Goal: Task Accomplishment & Management: Manage account settings

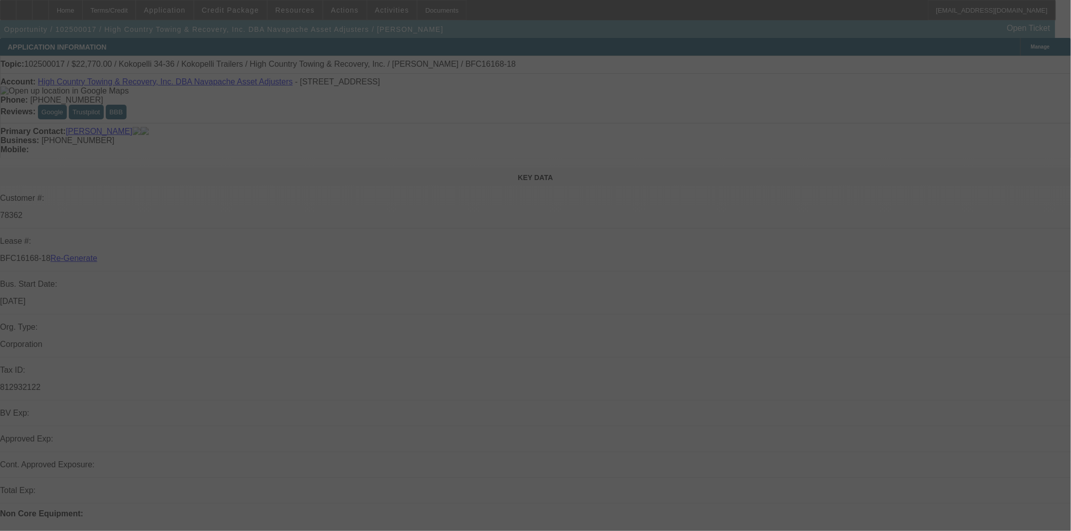
select select "3"
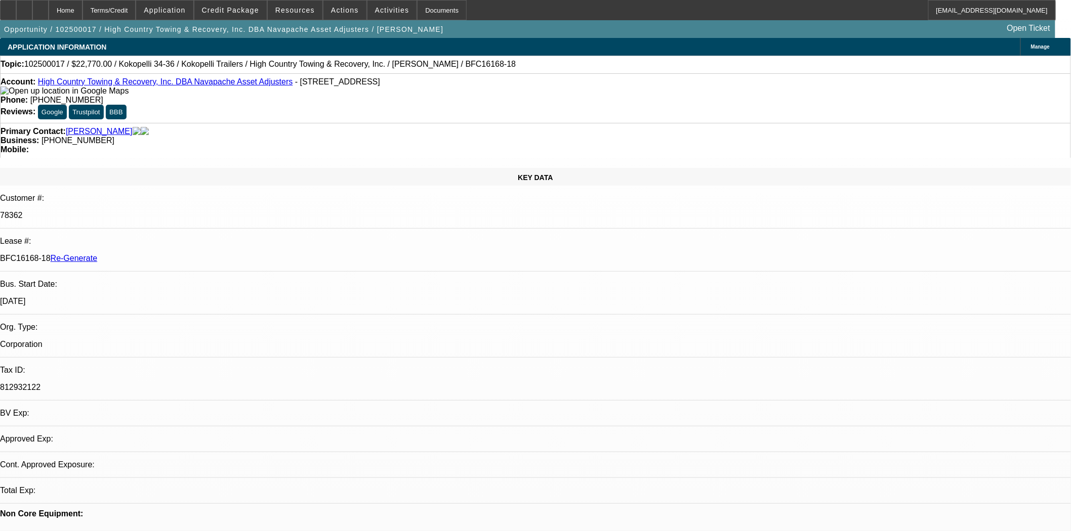
select select "0"
select select "0.1"
select select "4"
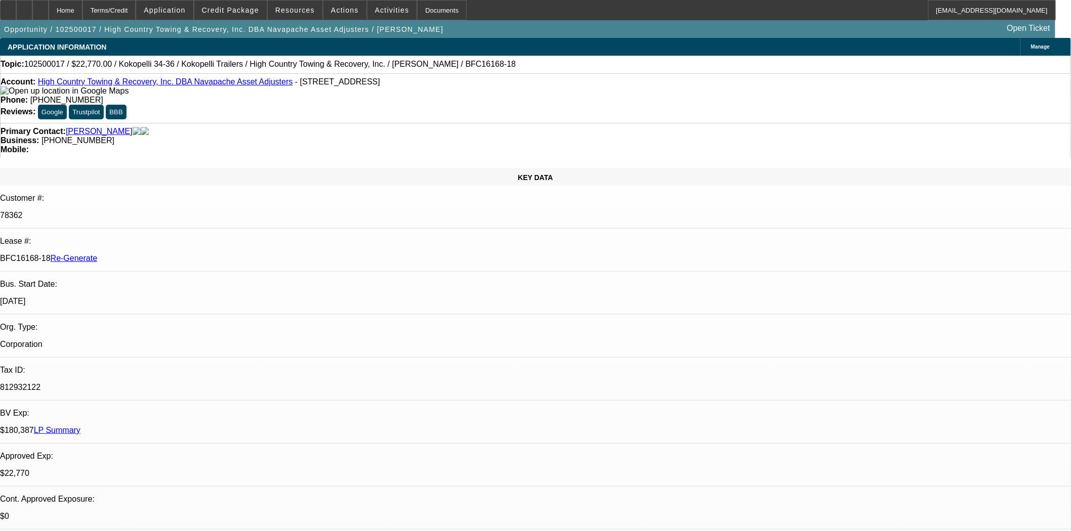
scroll to position [0, 0]
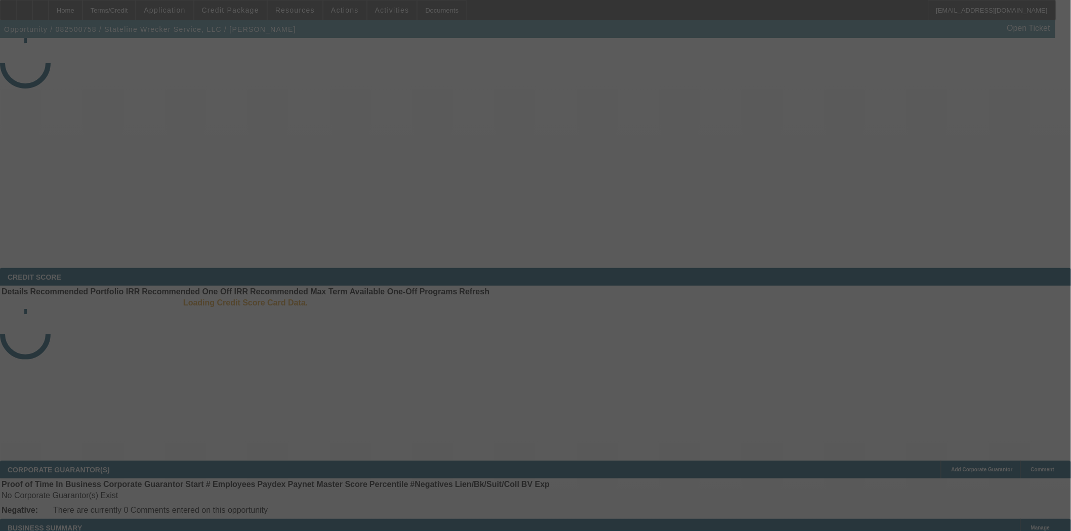
select select "4"
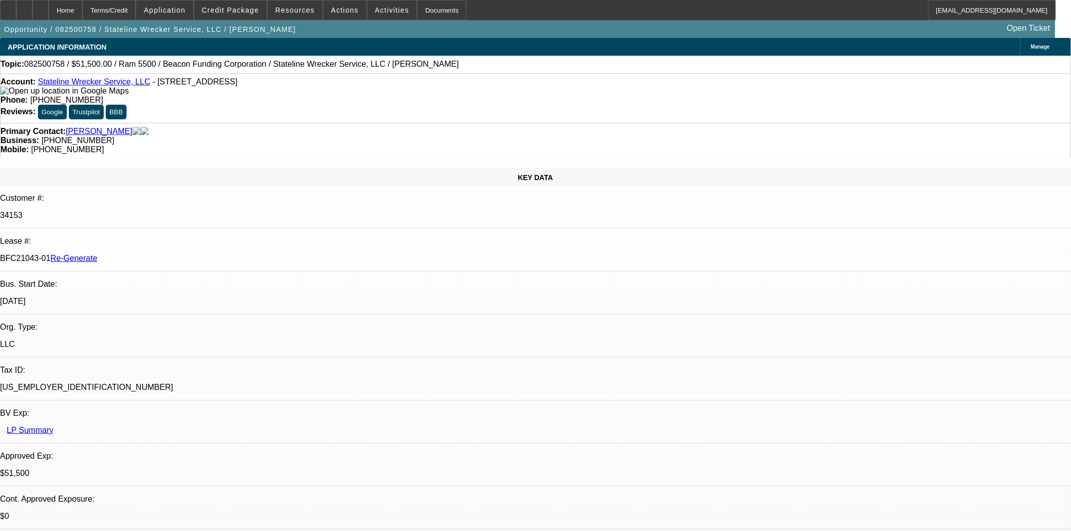
select select "0"
select select "2"
select select "0.1"
select select "4"
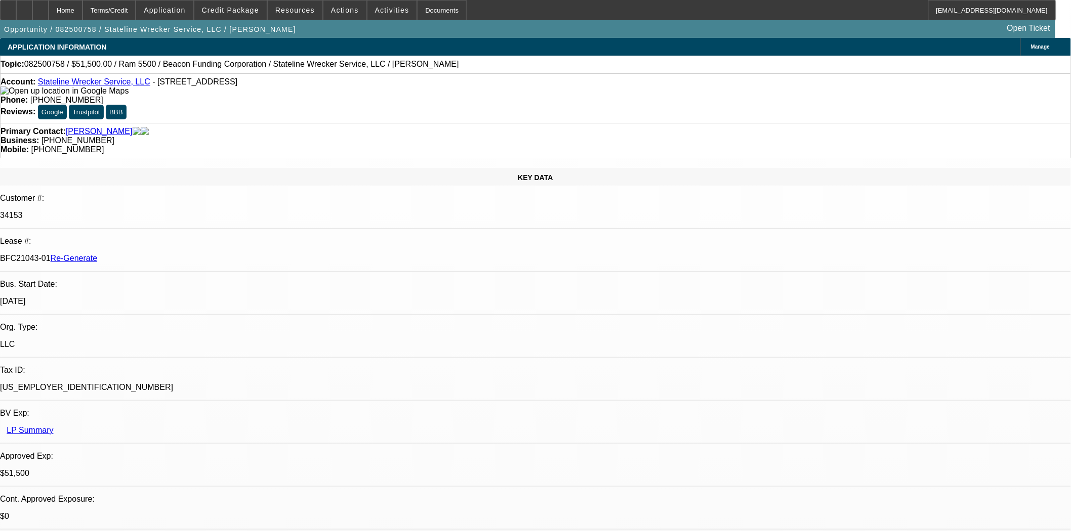
scroll to position [56, 0]
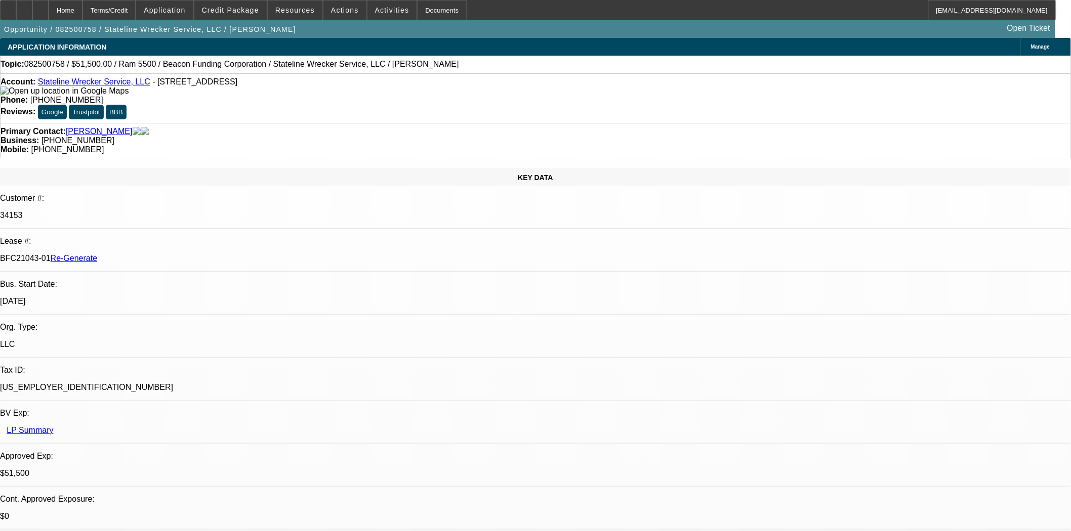
scroll to position [225, 0]
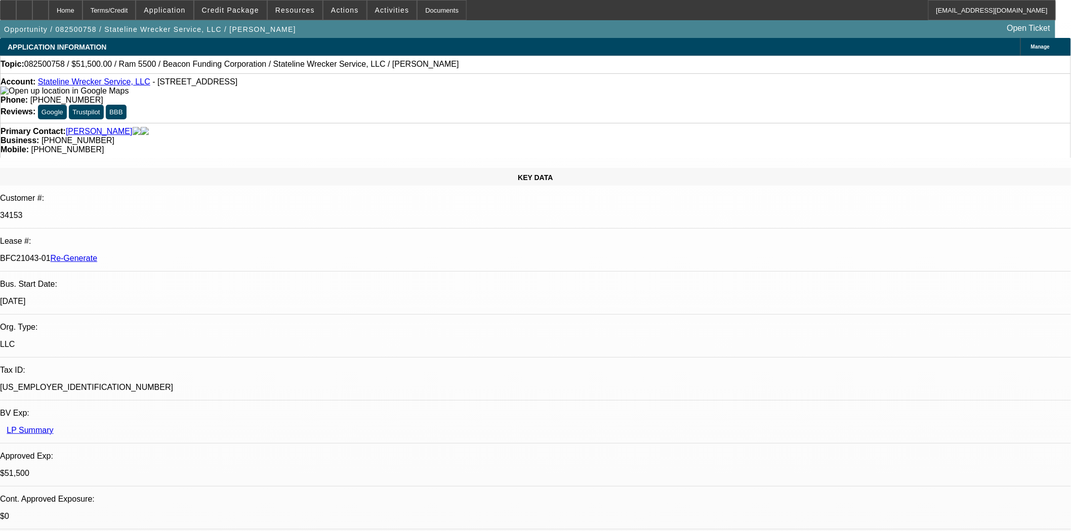
scroll to position [562, 0]
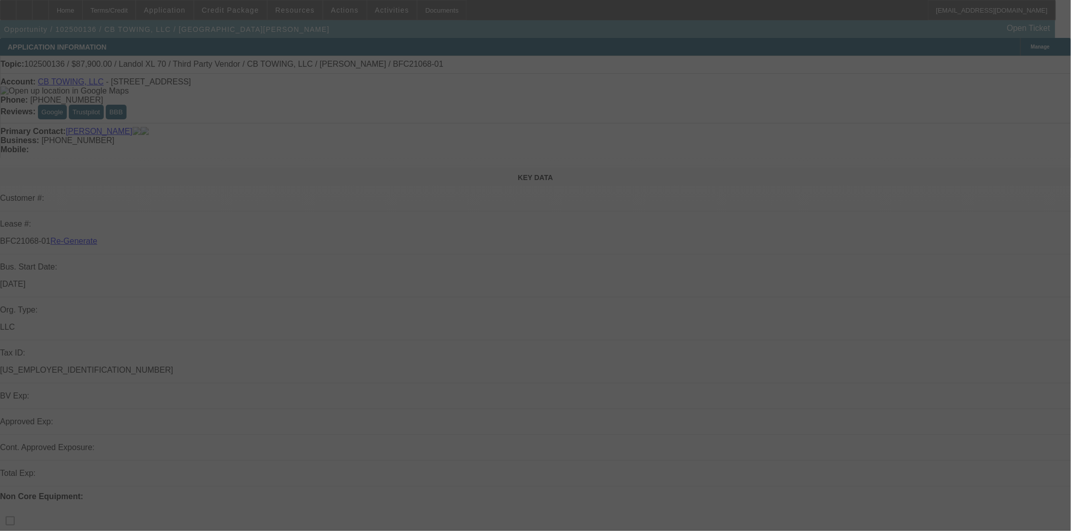
select select "3"
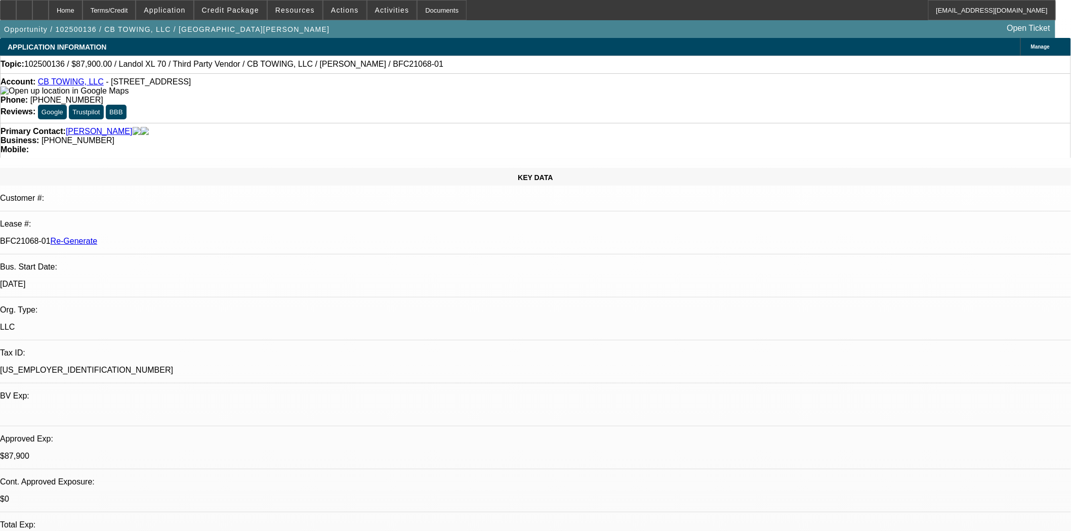
select select "0"
select select "6"
click at [232, 14] on span at bounding box center [230, 10] width 72 height 24
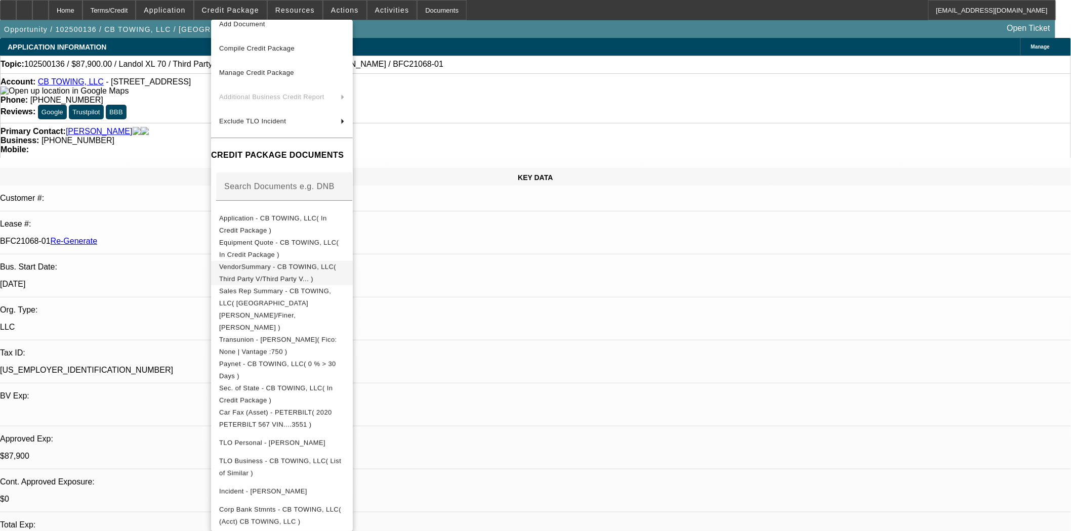
scroll to position [56, 0]
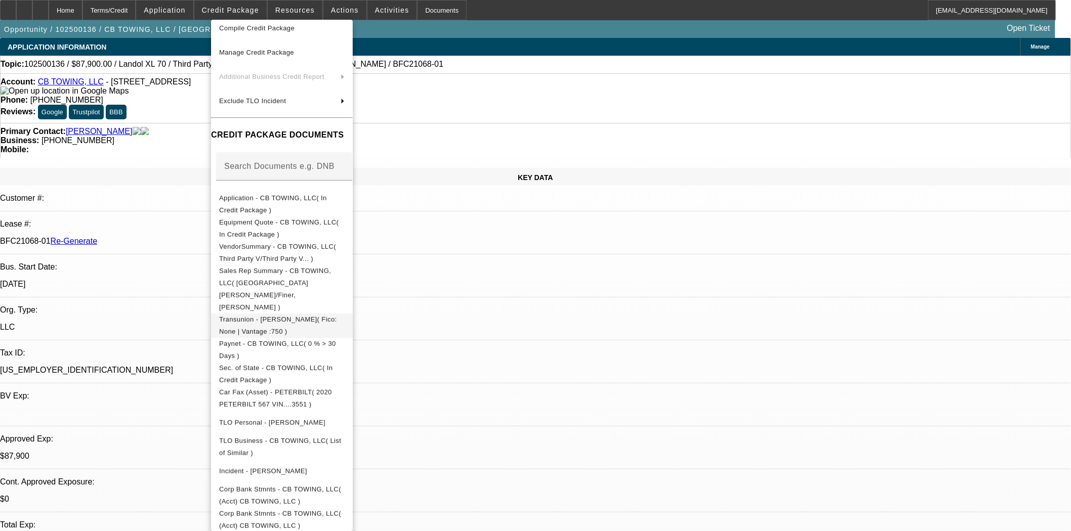
click at [265, 315] on span "Transunion - Hoppstadter, Joshua( Fico: None | Vantage :750 )" at bounding box center [278, 325] width 118 height 20
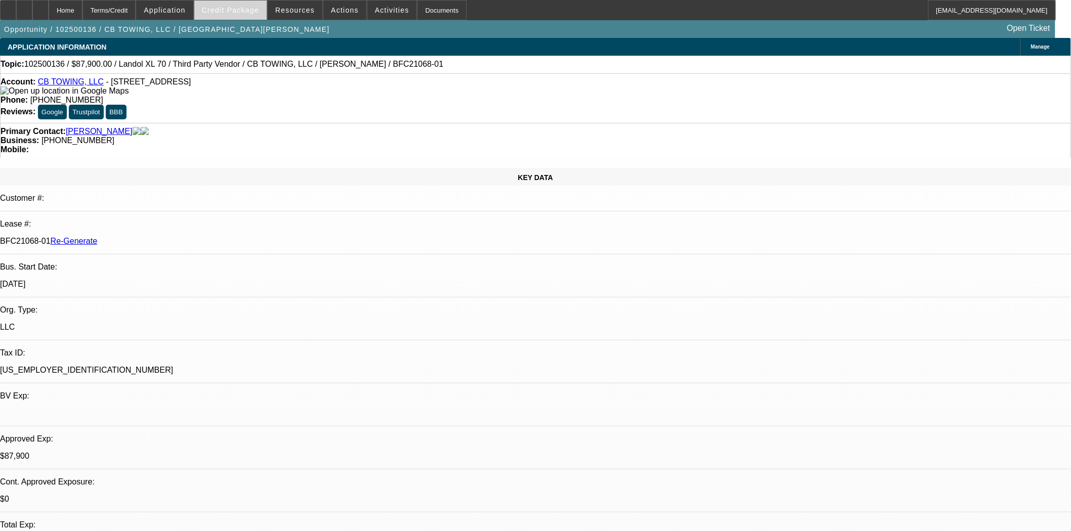
click at [229, 13] on span "Credit Package" at bounding box center [230, 10] width 57 height 8
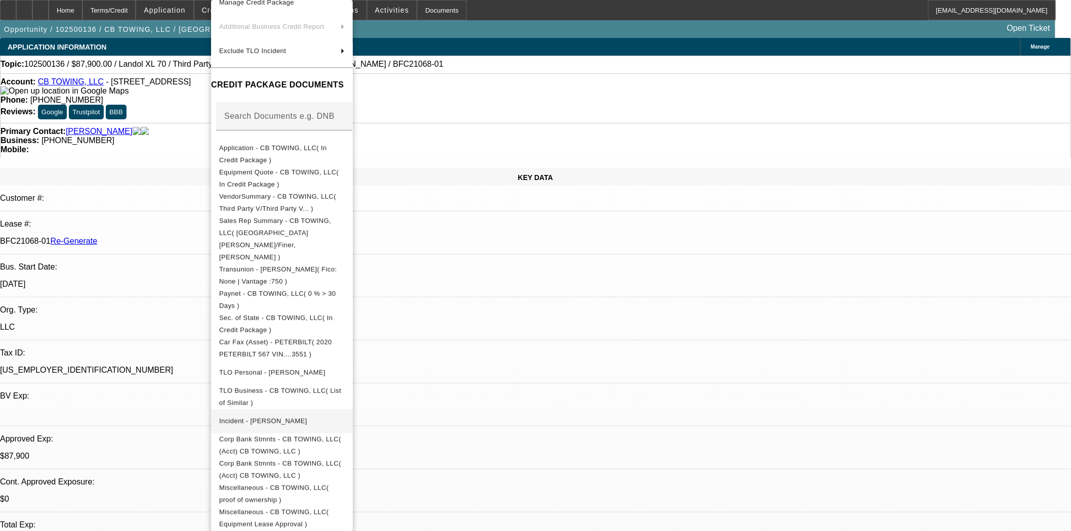
scroll to position [112, 0]
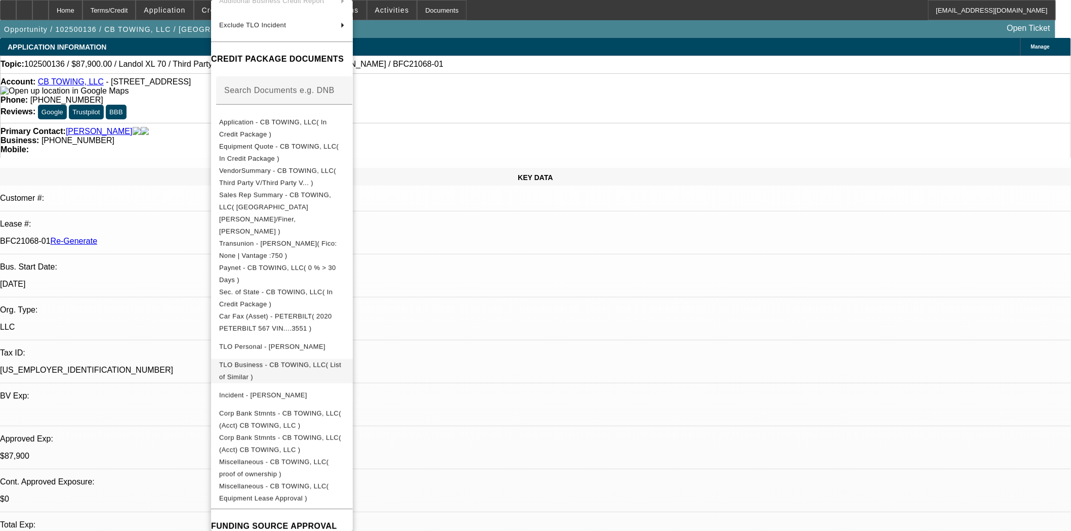
click at [271, 361] on span "TLO Business - CB TOWING, LLC( List of Similar )" at bounding box center [280, 371] width 122 height 20
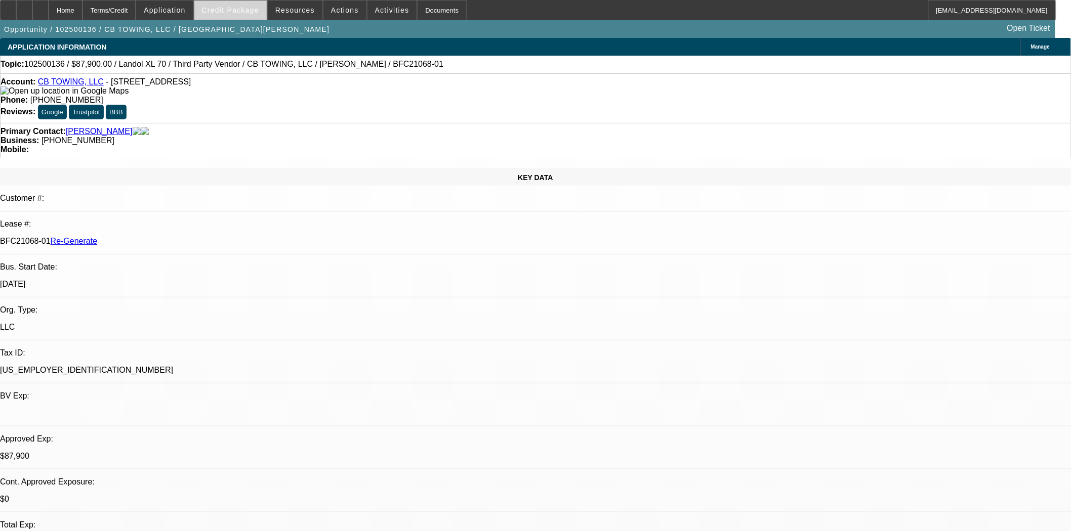
click at [240, 13] on span "Credit Package" at bounding box center [230, 10] width 57 height 8
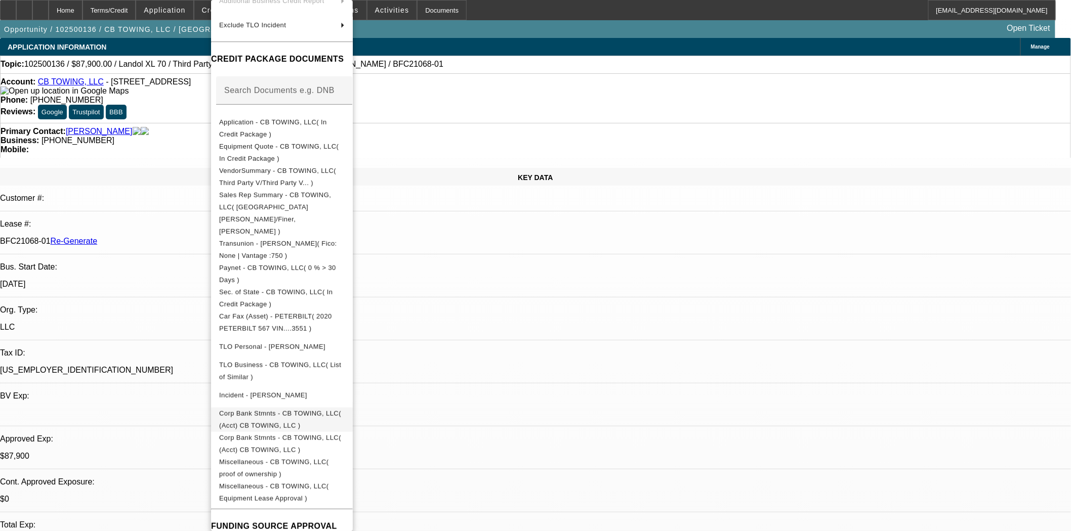
click at [292, 410] on span "Corp Bank Stmnts - CB TOWING, LLC( (Acct) CB TOWING, LLC )" at bounding box center [280, 420] width 122 height 20
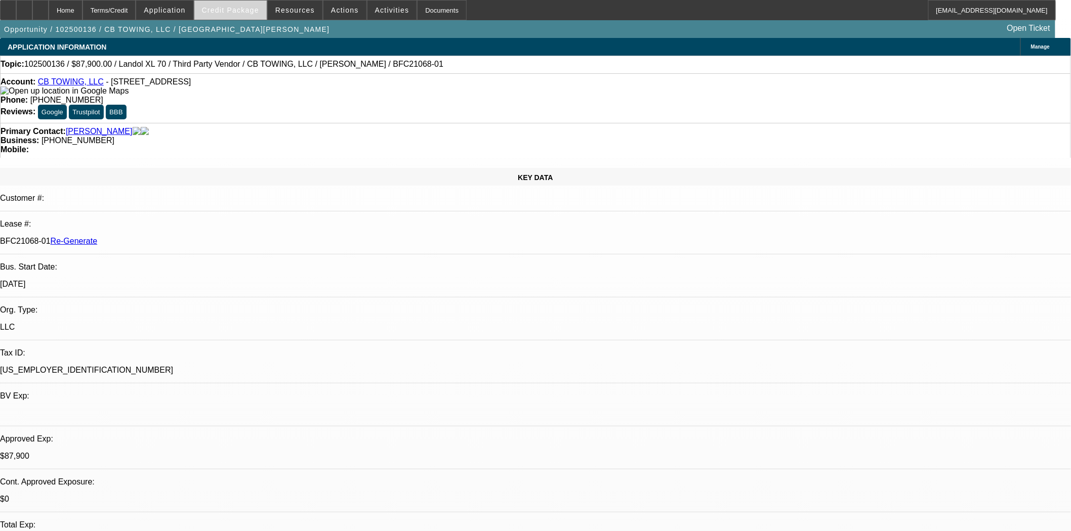
click at [238, 1] on span at bounding box center [230, 10] width 72 height 24
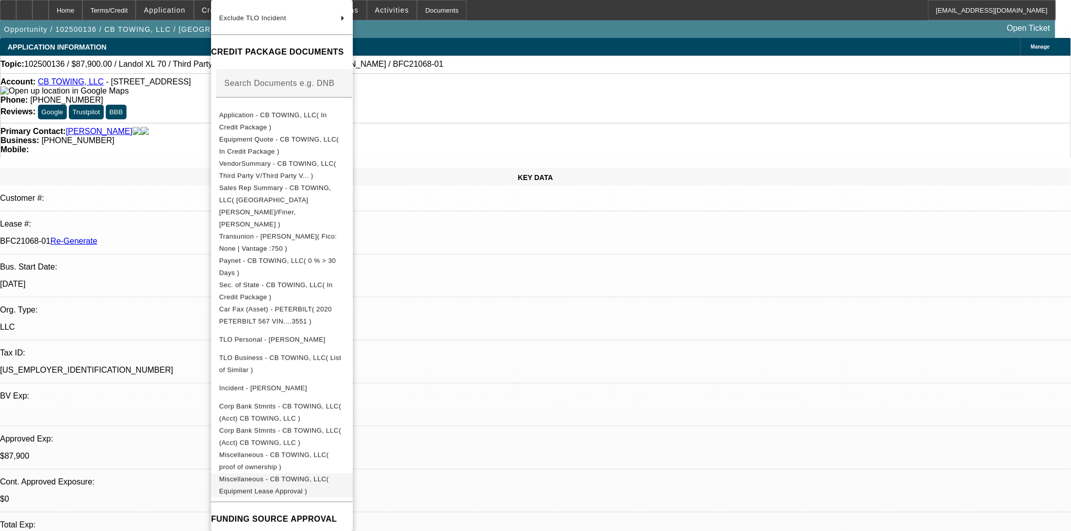
scroll to position [226, 0]
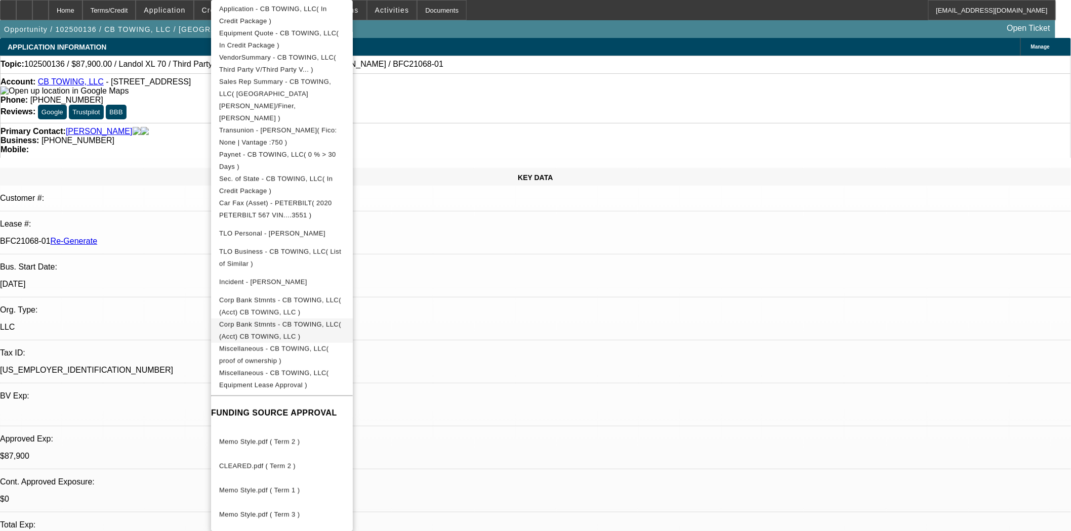
click at [315, 319] on span "Corp Bank Stmnts - CB TOWING, LLC( (Acct) CB TOWING, LLC )" at bounding box center [281, 331] width 125 height 24
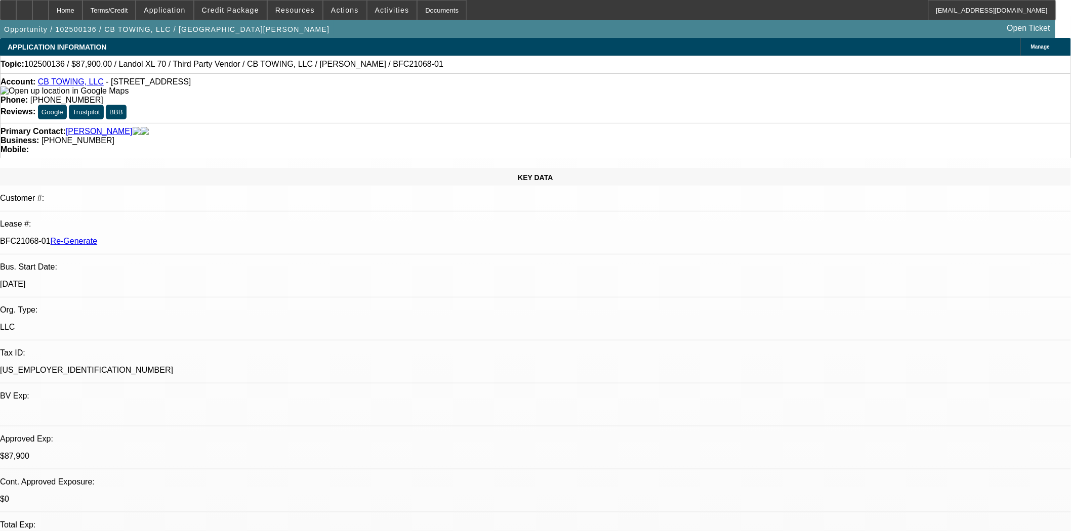
scroll to position [535, 0]
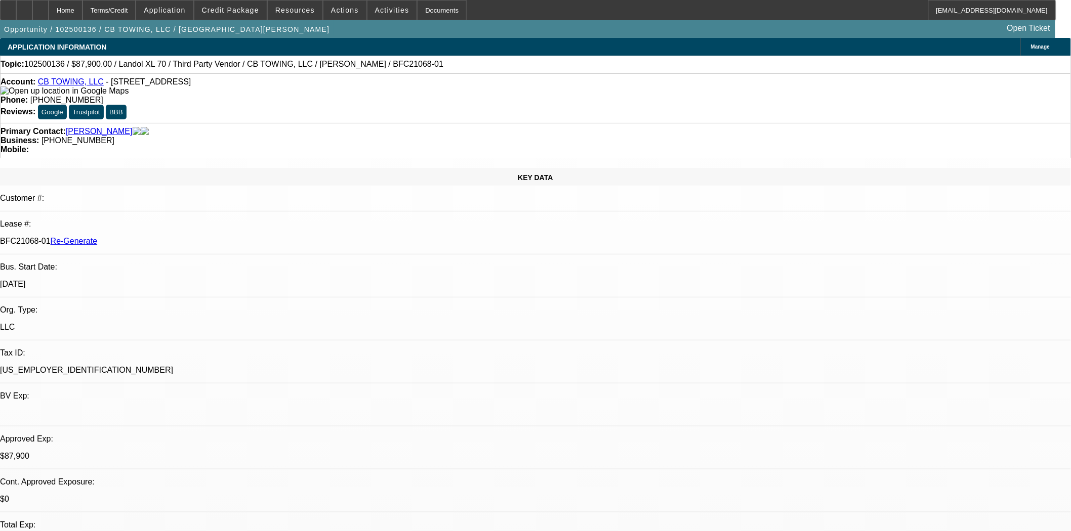
scroll to position [423, 0]
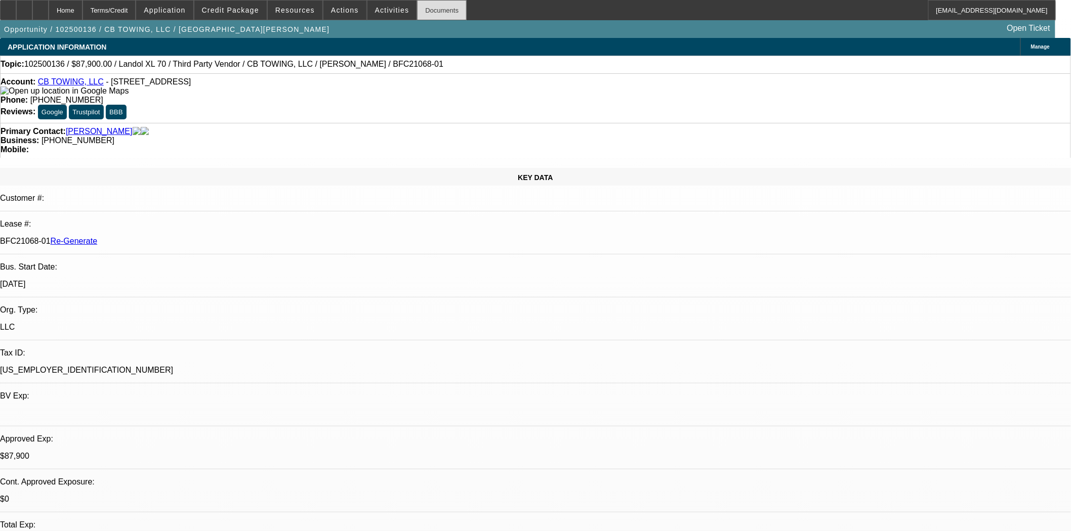
click at [420, 6] on div "Documents" at bounding box center [442, 10] width 50 height 20
click at [277, 127] on div "Primary Contact: Hoppstadter, Joshua" at bounding box center [536, 131] width 1070 height 9
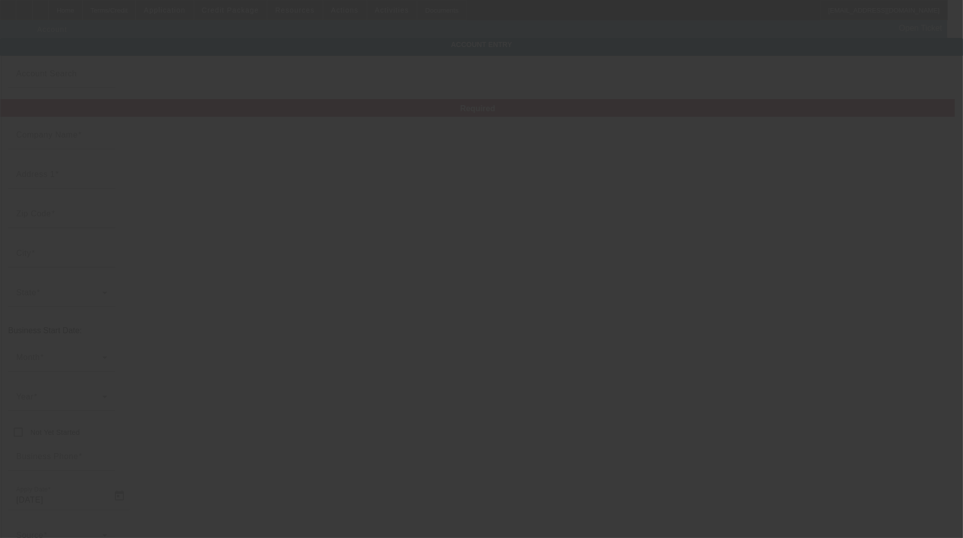
type input "CB TOWING, LLC"
type input "[STREET_ADDRESS]"
type input "81230"
type input "Gunnison"
type input "[PHONE_NUMBER]"
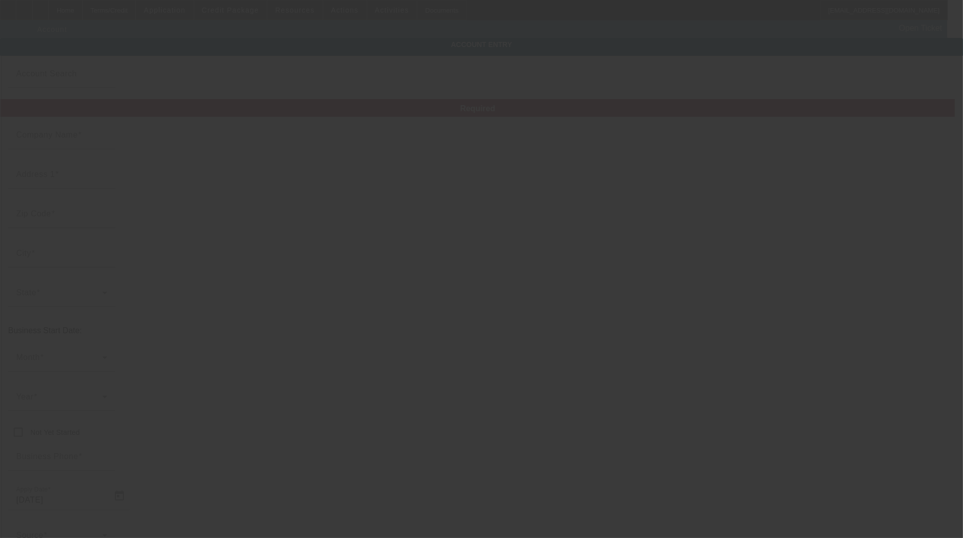
type input "[EMAIL_ADDRESS][DOMAIN_NAME]"
type input "[US_EMPLOYER_IDENTIFICATION_NUMBER]"
type input "[URL][DOMAIN_NAME]"
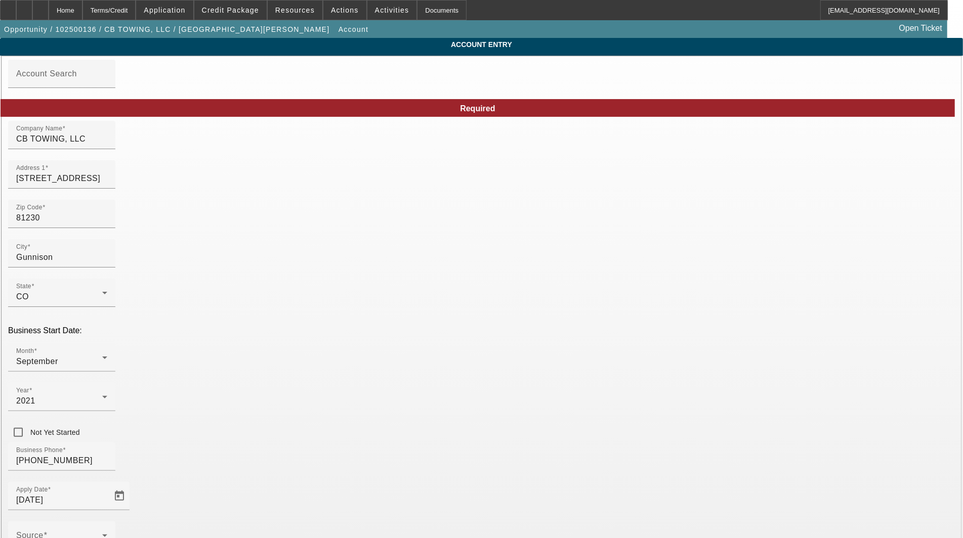
type input "[DATE]"
drag, startPoint x: 263, startPoint y: 142, endPoint x: -12, endPoint y: 160, distance: 275.9
click at [0, 160] on html "Home Terms/Credit Application Credit Package Resources Actions Activities Docum…" at bounding box center [481, 269] width 963 height 538
type input "CB Towing, LLC"
click at [107, 185] on input "[STREET_ADDRESS]" at bounding box center [61, 179] width 91 height 12
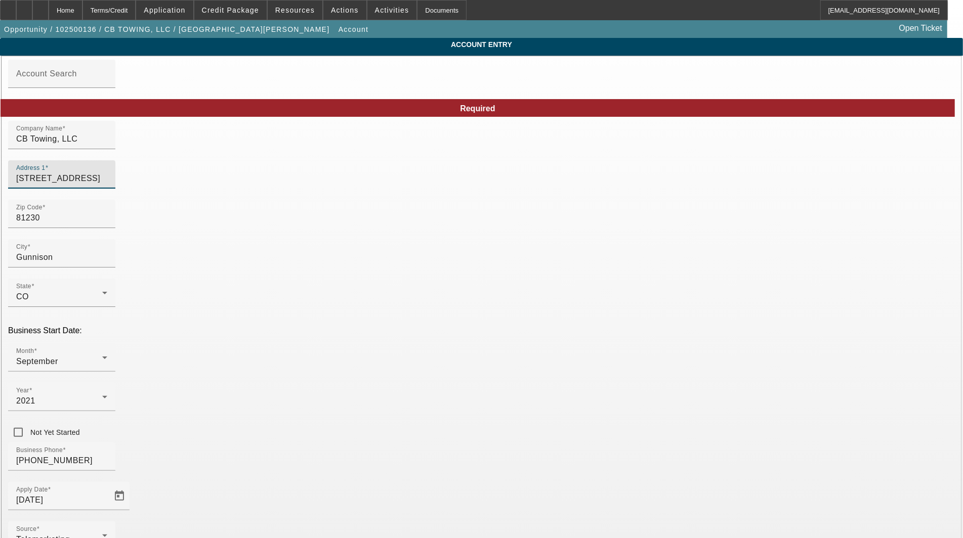
type input "826 Antelope Road"
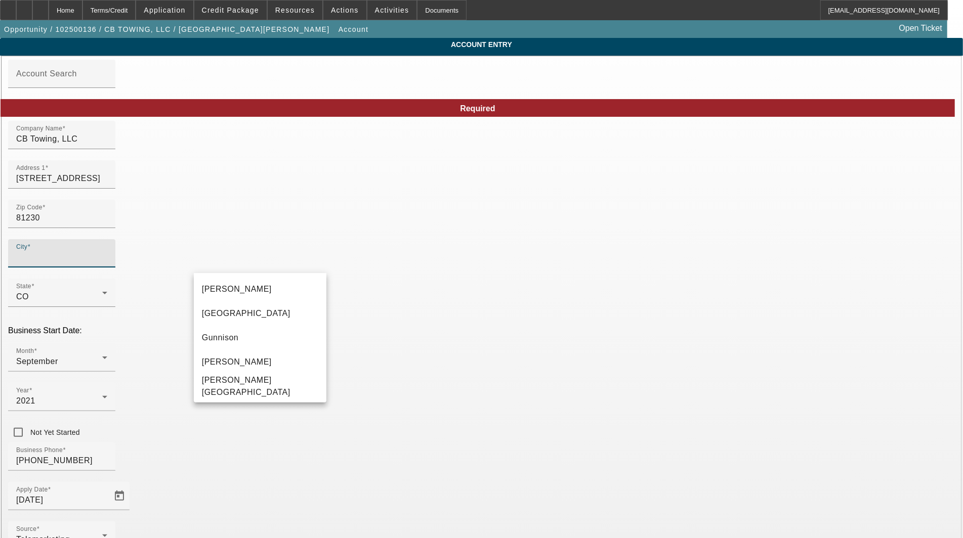
type input "Gunnison"
click at [224, 334] on span "Gunnison" at bounding box center [220, 337] width 37 height 9
type input "Gunnison"
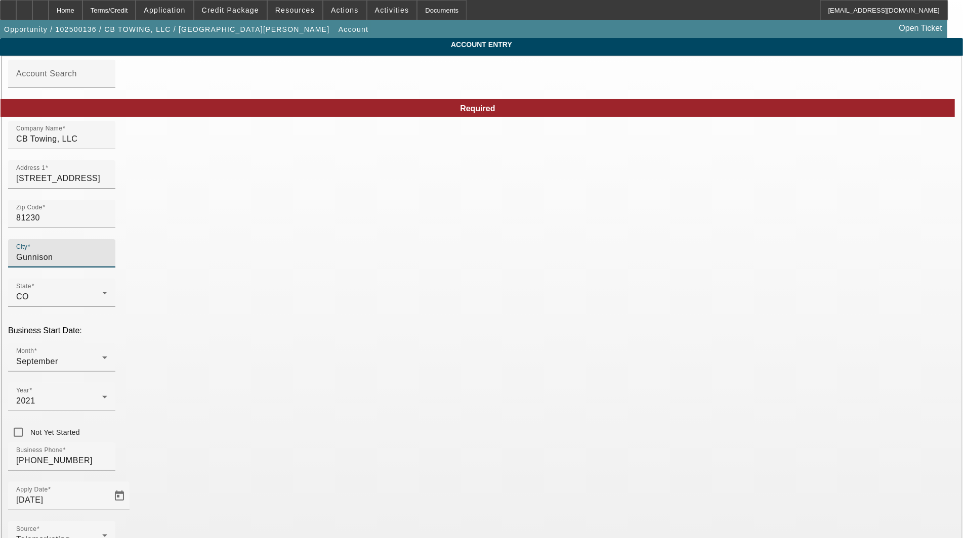
type input "Gunnison"
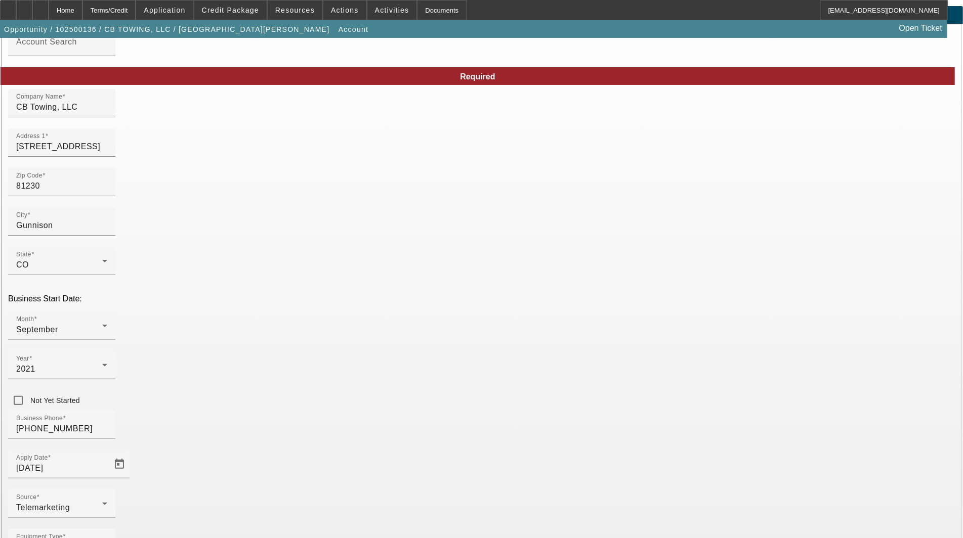
scroll to position [49, 0]
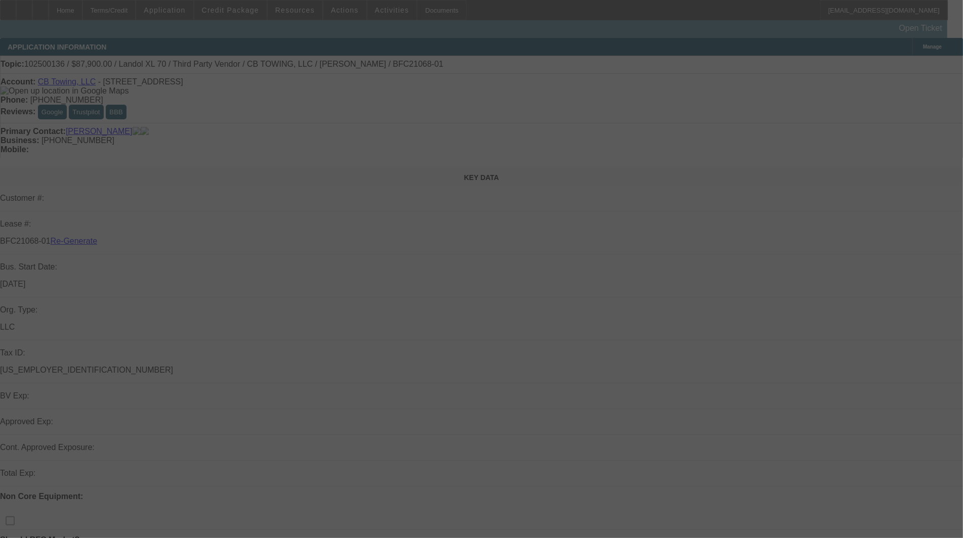
select select "3"
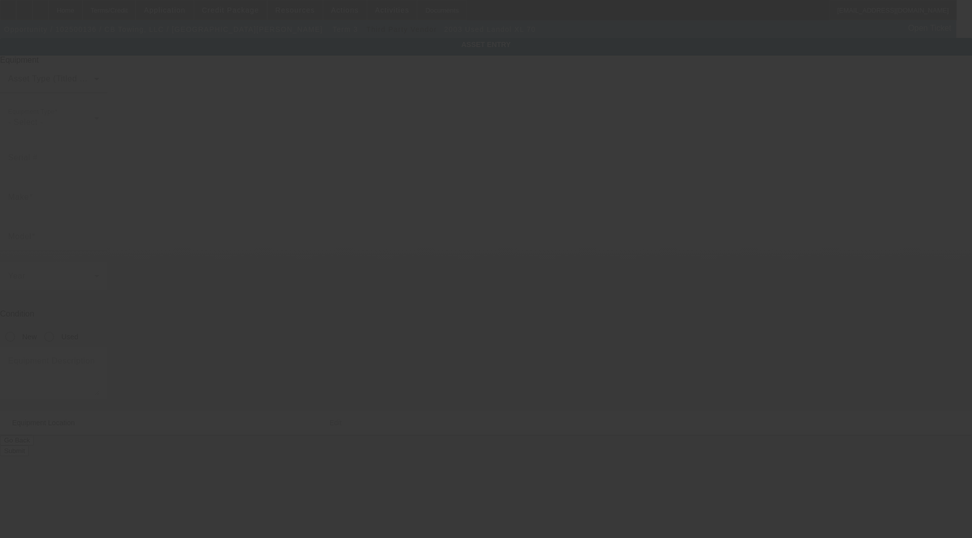
type input "[US_VEHICLE_IDENTIFICATION_NUMBER]"
type input "Landol"
type input "XL 70"
radio input "true"
type textarea "Low profile trailer"
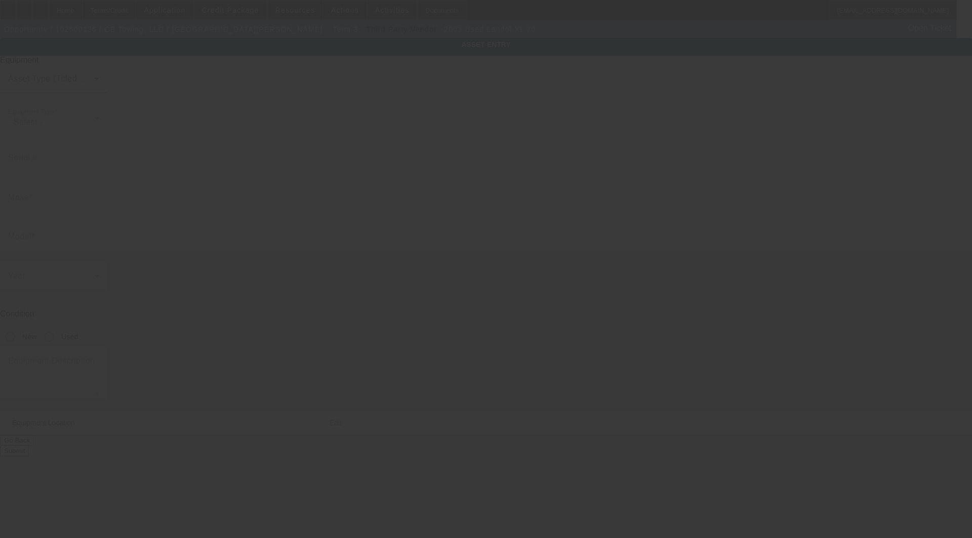
type input "[STREET_ADDRESS]"
type input "Gunnison"
type input "81230"
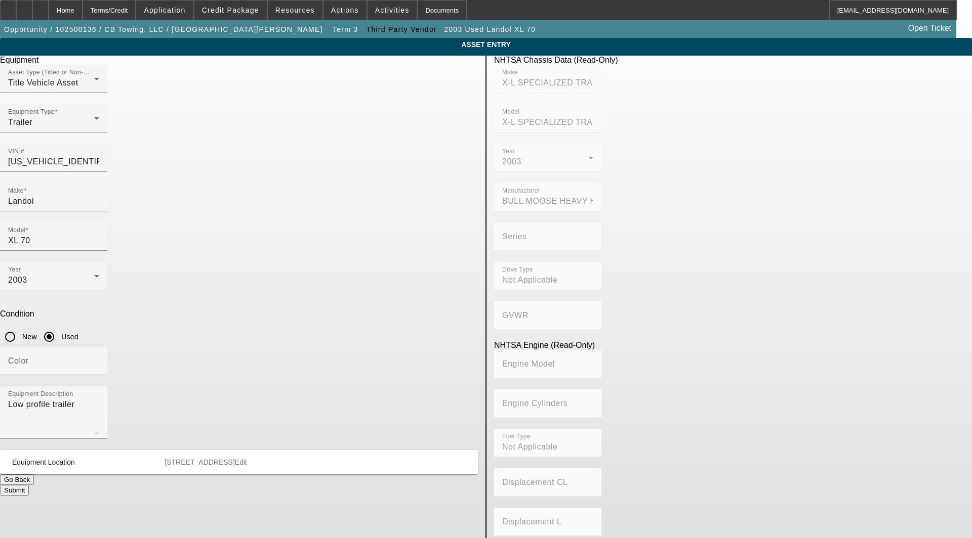
drag, startPoint x: 239, startPoint y: 184, endPoint x: -7, endPoint y: 152, distance: 247.9
click at [0, 152] on html "Home Terms/Credit Application Credit Package Resources Actions Activities Docum…" at bounding box center [486, 269] width 972 height 538
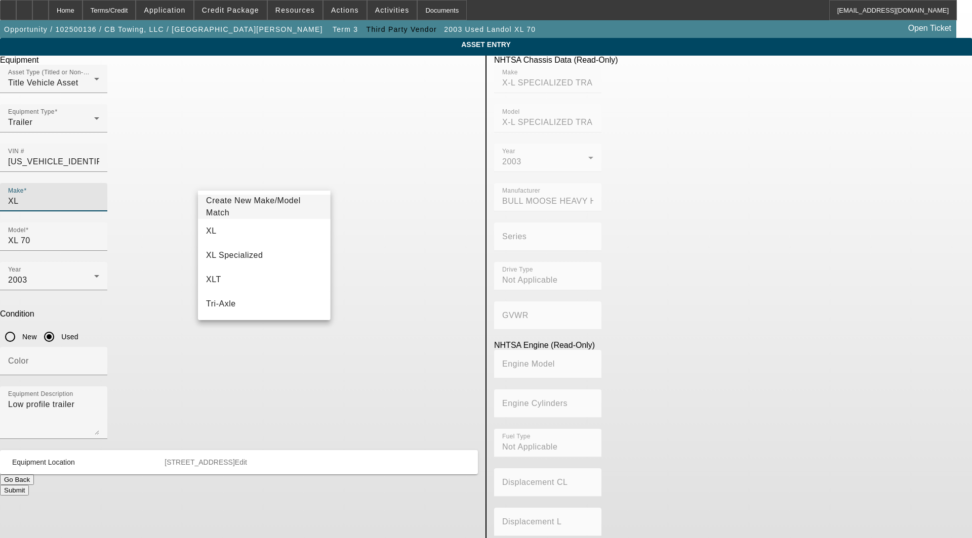
type input "XL"
click at [213, 231] on span "XL" at bounding box center [211, 231] width 11 height 9
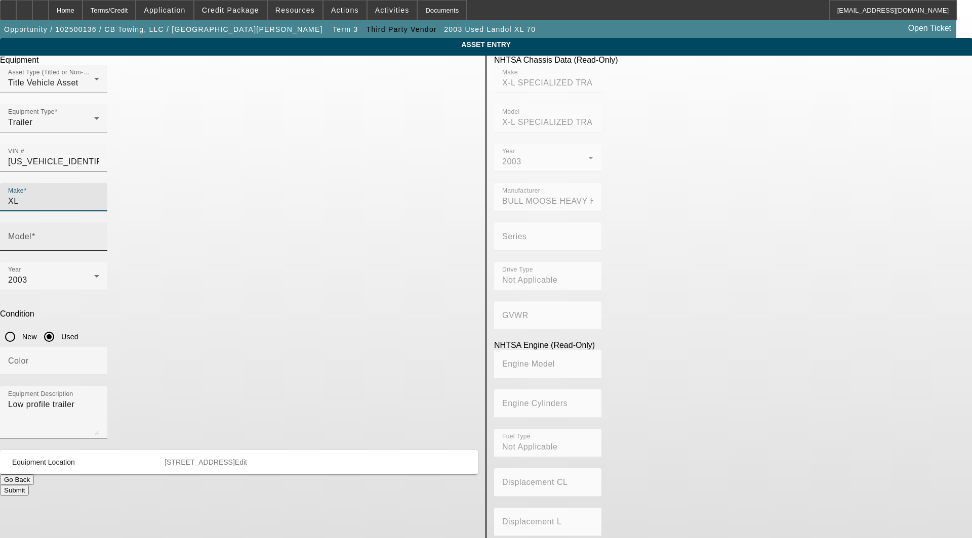
click at [99, 235] on input "Model" at bounding box center [53, 241] width 91 height 12
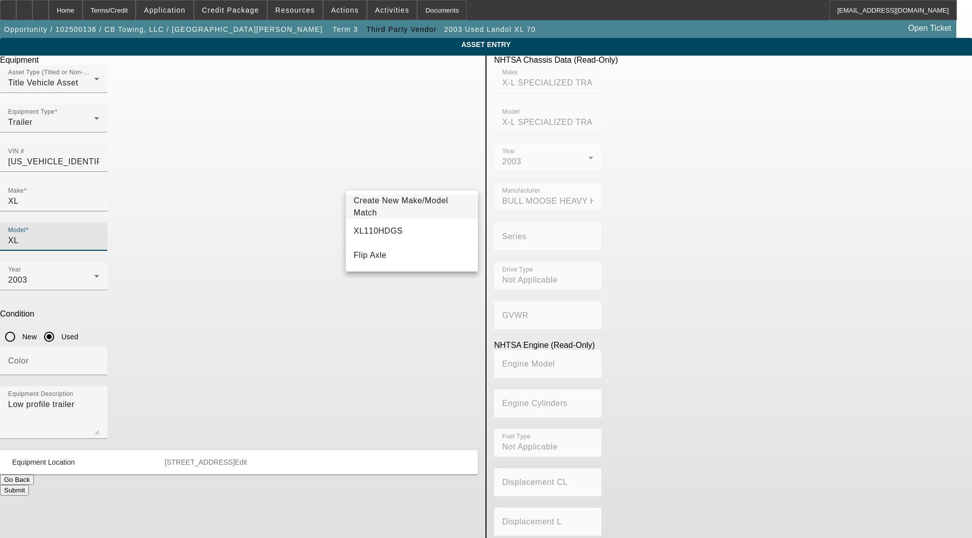
type input "XL"
click at [407, 208] on span "Create New Make/Model Match" at bounding box center [401, 206] width 95 height 21
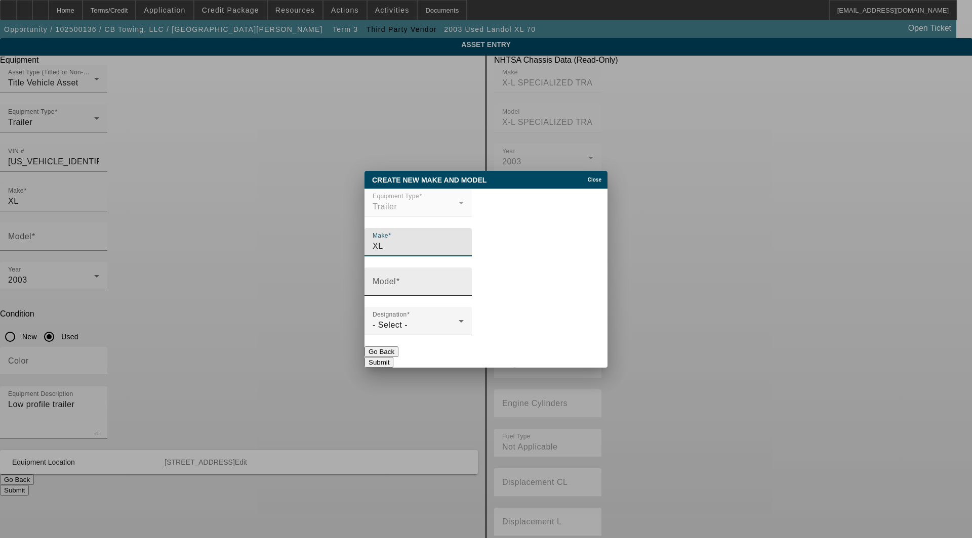
click at [396, 286] on mat-label "Model" at bounding box center [383, 281] width 23 height 9
click at [398, 286] on input "Model" at bounding box center [417, 286] width 91 height 12
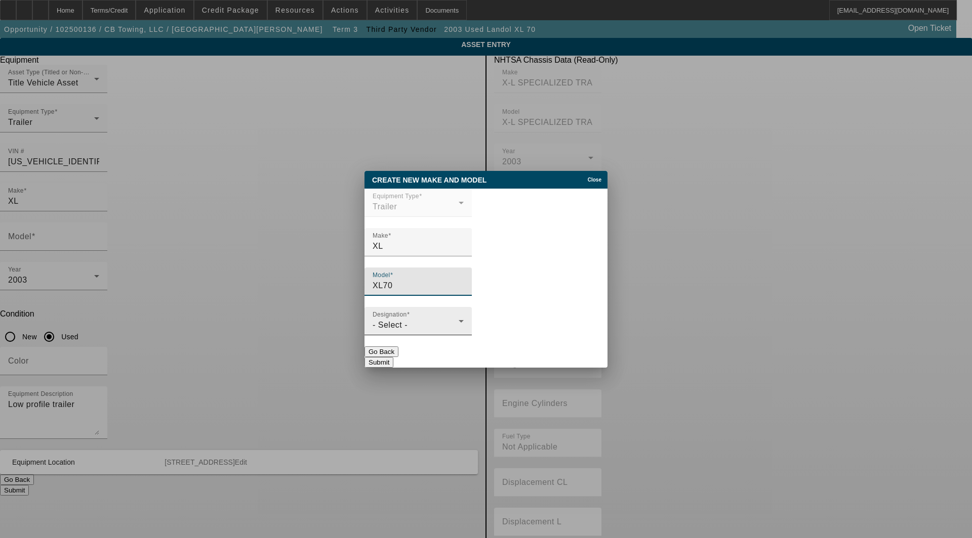
type input "XL70"
click at [454, 328] on div "- Select -" at bounding box center [415, 325] width 86 height 12
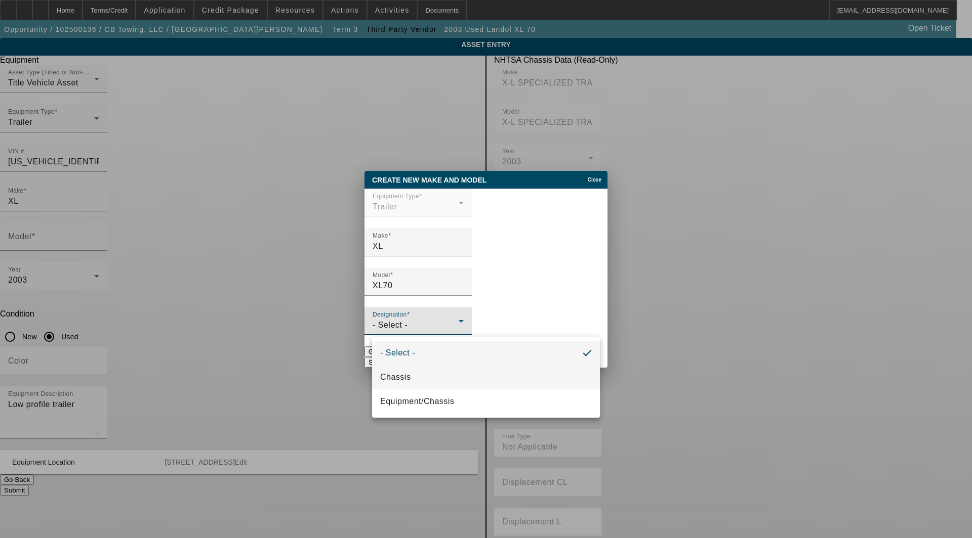
click at [433, 378] on mat-option "Chassis" at bounding box center [486, 377] width 228 height 24
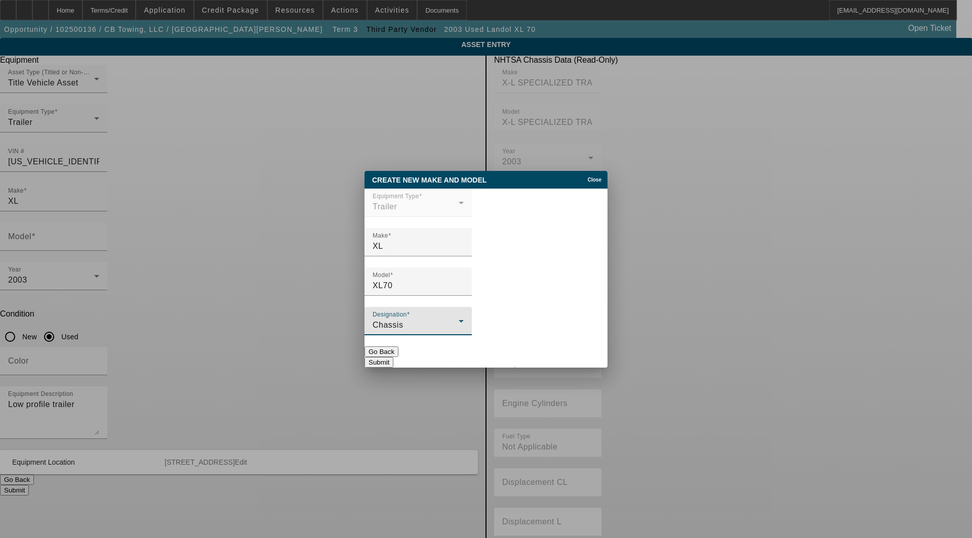
click at [393, 357] on button "Submit" at bounding box center [378, 362] width 29 height 11
type input "XL70"
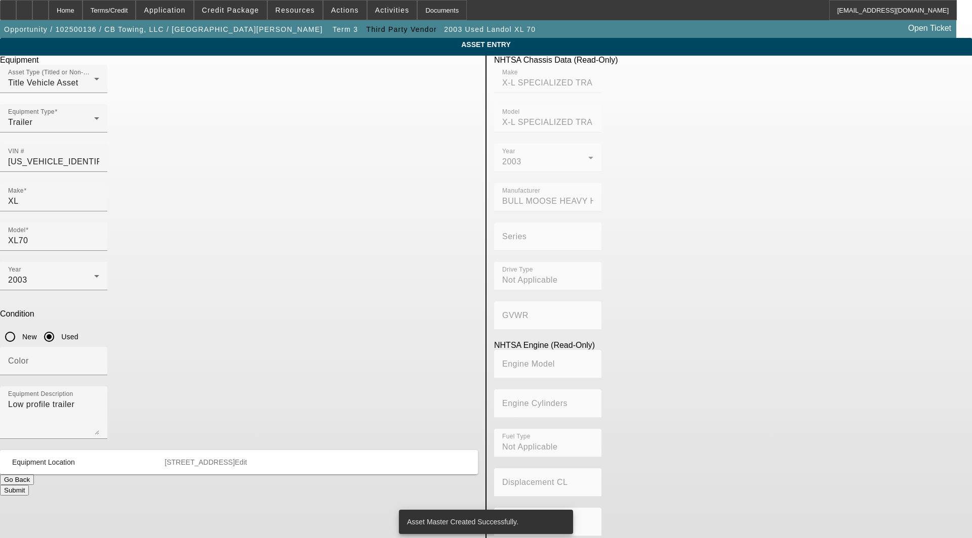
click at [107, 375] on div at bounding box center [53, 380] width 107 height 11
click at [99, 399] on textarea "Low profile trailer" at bounding box center [53, 417] width 91 height 36
drag, startPoint x: 278, startPoint y: 305, endPoint x: -9, endPoint y: 297, distance: 287.6
click at [0, 297] on html "Home Terms/Credit Application Credit Package Resources Actions Activities Docum…" at bounding box center [486, 269] width 972 height 538
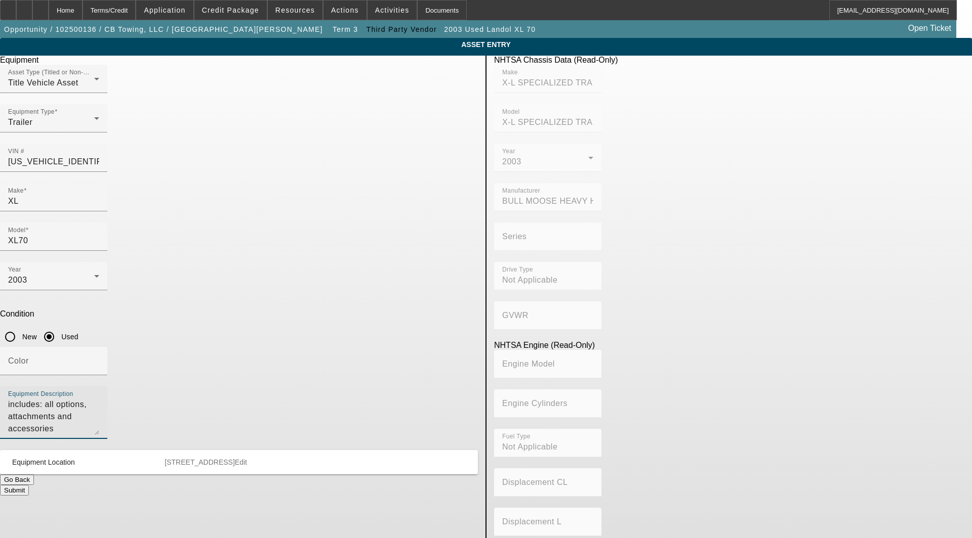
type textarea "includes: all options, attachments and accessories"
click at [247, 458] on span "Edit" at bounding box center [241, 462] width 12 height 8
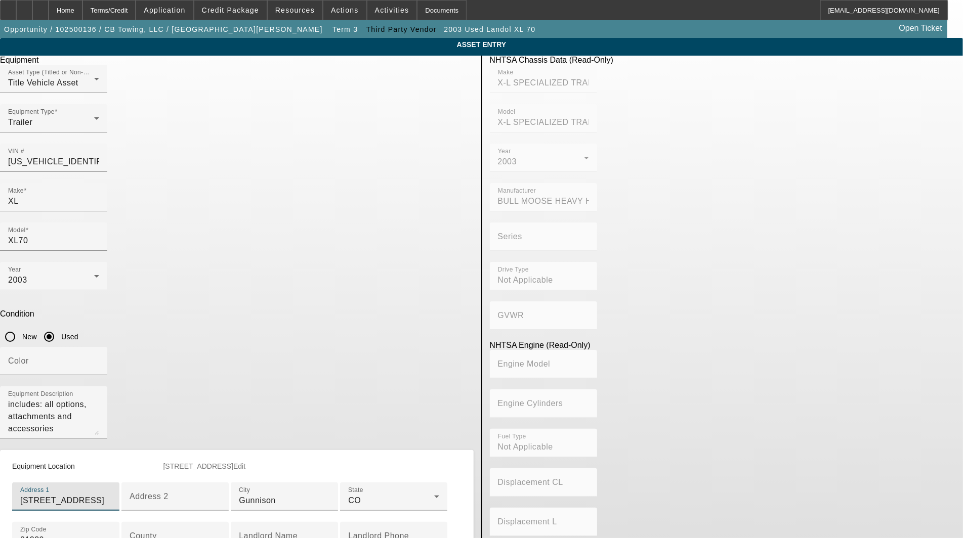
drag, startPoint x: 302, startPoint y: 401, endPoint x: 68, endPoint y: 405, distance: 233.8
click at [68, 405] on app-asset-collateral-manage "ASSET ENTRY Delete asset Equipment Asset Type (Titled or Non-Titled) Title Vehi…" at bounding box center [481, 318] width 963 height 561
type input "308 South 10th Street"
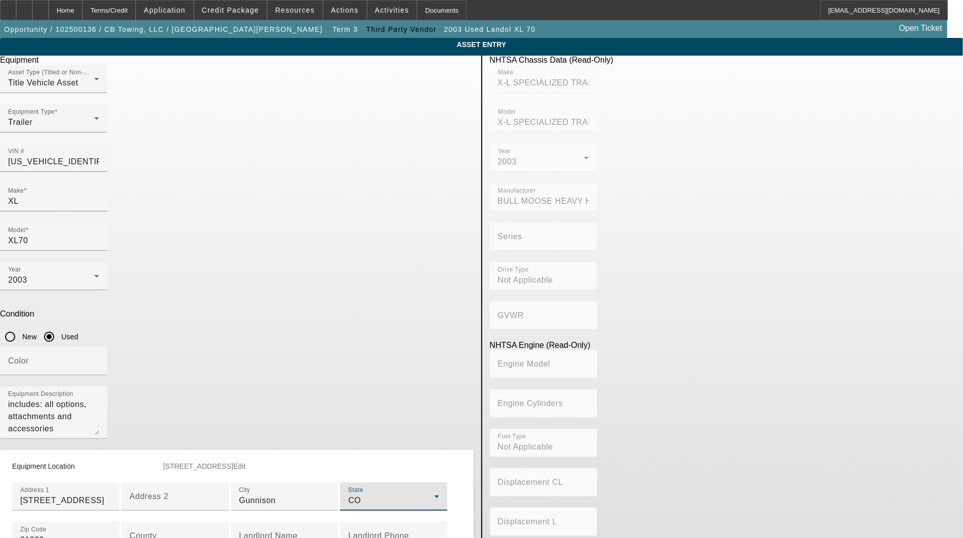
scroll to position [221, 0]
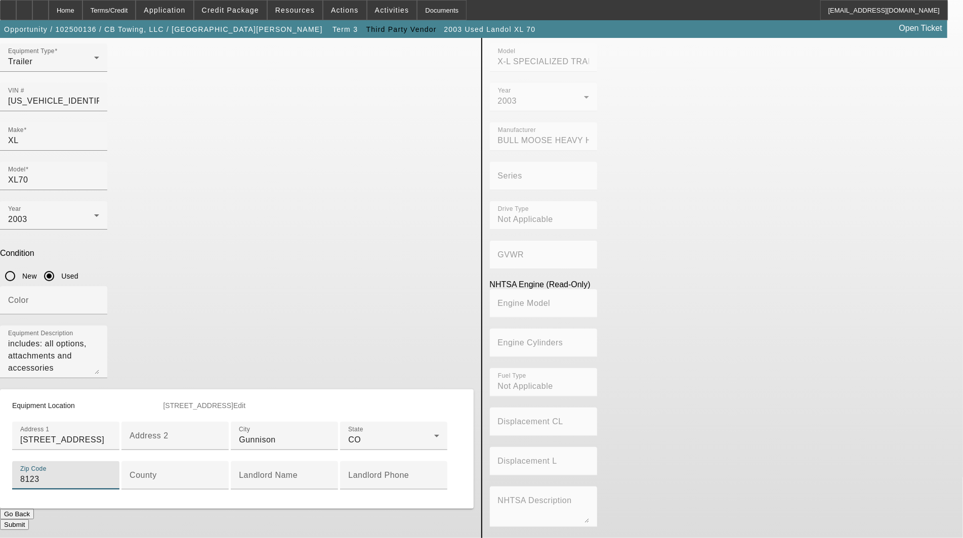
type input "81230"
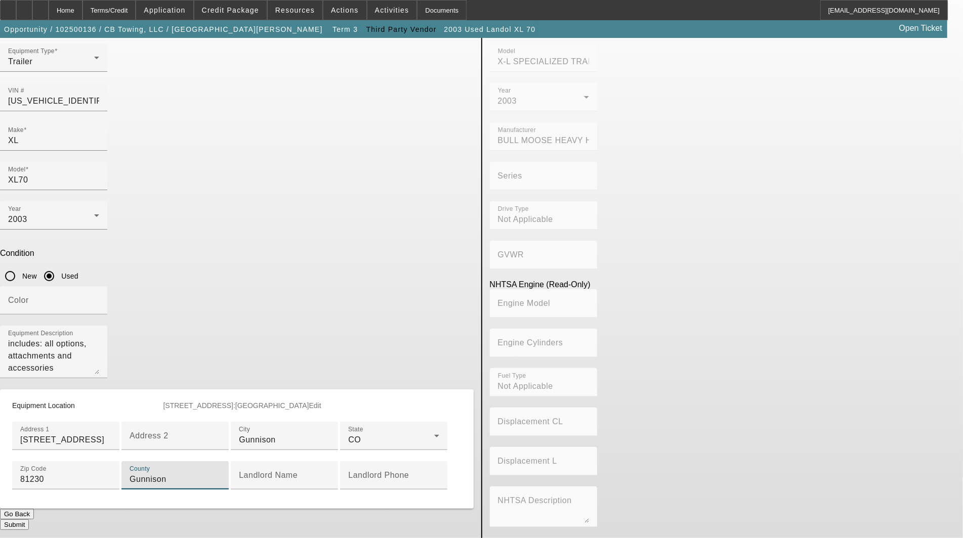
type input "Gunnison"
click at [29, 520] on button "Submit" at bounding box center [14, 525] width 29 height 11
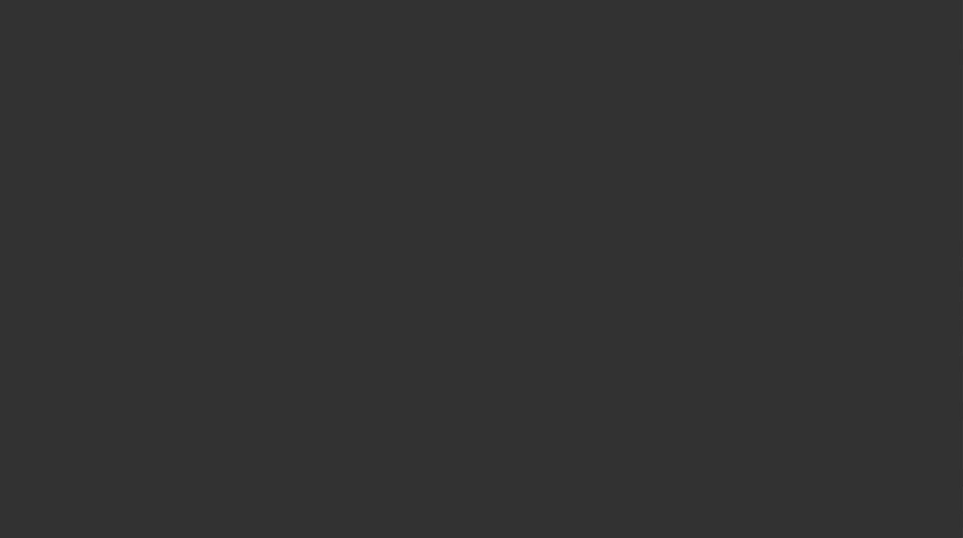
select select "3"
select select "0"
select select "6"
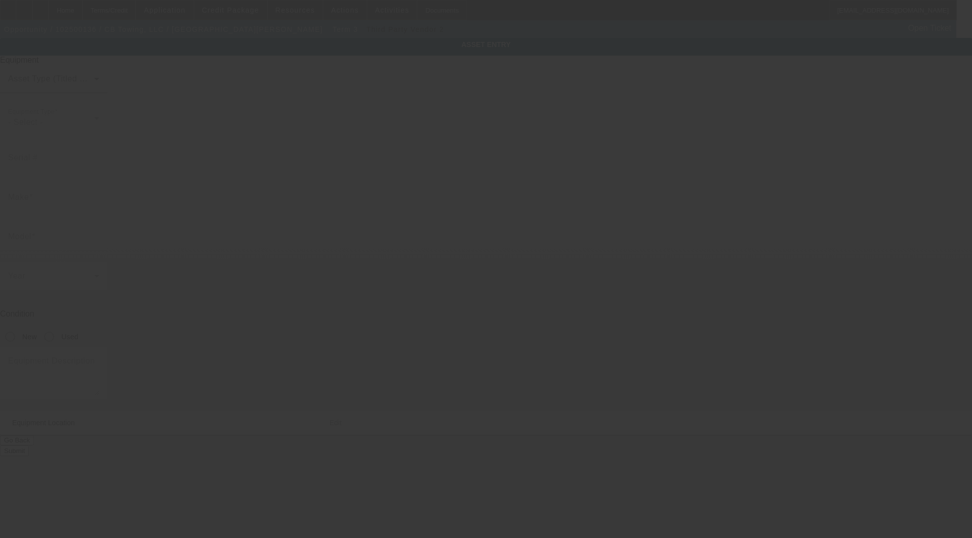
type input "[US_VEHICLE_IDENTIFICATION_NUMBER]"
type input "Peterbilt"
type input "567"
radio input "true"
type input "[STREET_ADDRESS]"
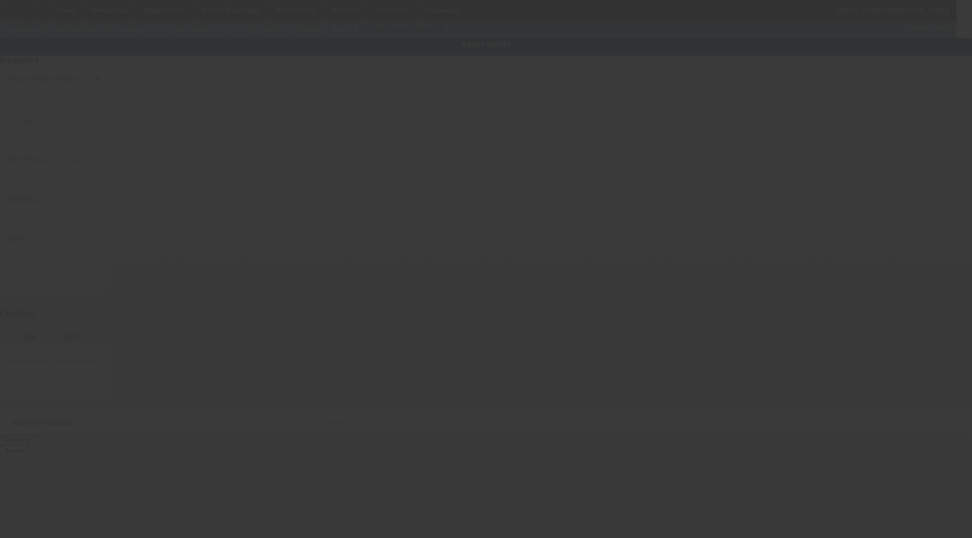
type input "Gunnison"
type input "81230"
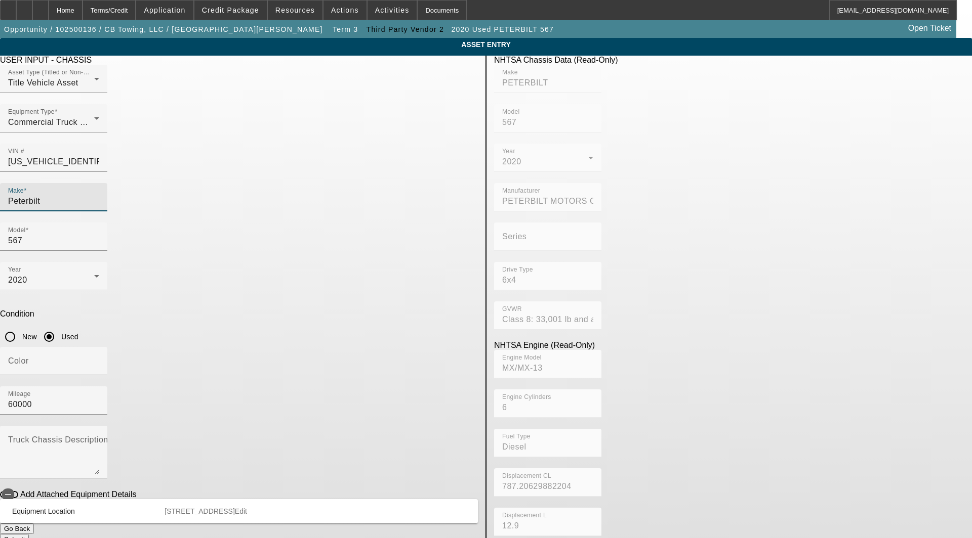
click at [99, 195] on input "Peterbilt" at bounding box center [53, 201] width 91 height 12
drag, startPoint x: 298, startPoint y: 180, endPoint x: 260, endPoint y: 179, distance: 37.5
click at [99, 195] on input "Peterbilt" at bounding box center [53, 201] width 91 height 12
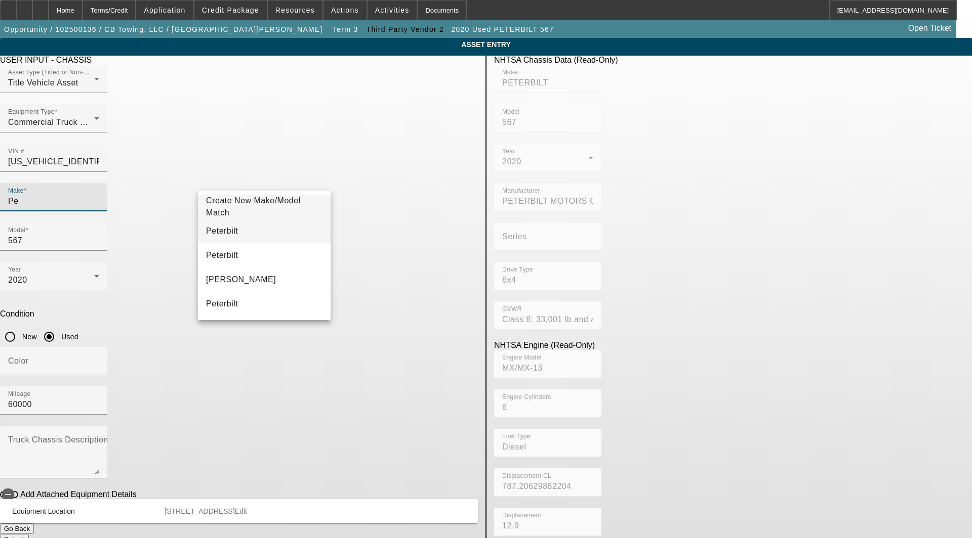
type input "Pe"
click at [218, 235] on span "Peterbilt" at bounding box center [222, 231] width 32 height 12
type input "Peterbilt"
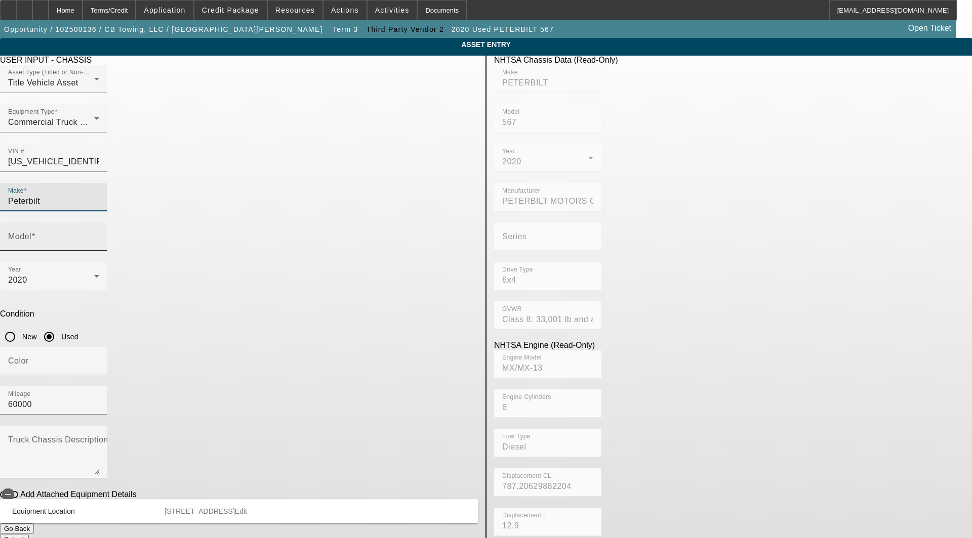
click at [99, 235] on input "Model" at bounding box center [53, 241] width 91 height 12
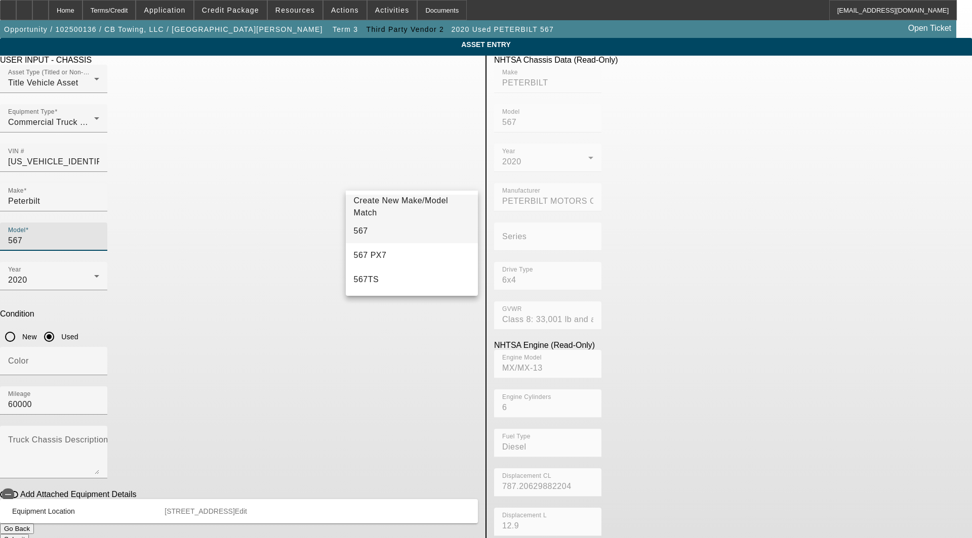
type input "567"
click at [363, 234] on span "567" at bounding box center [361, 231] width 14 height 9
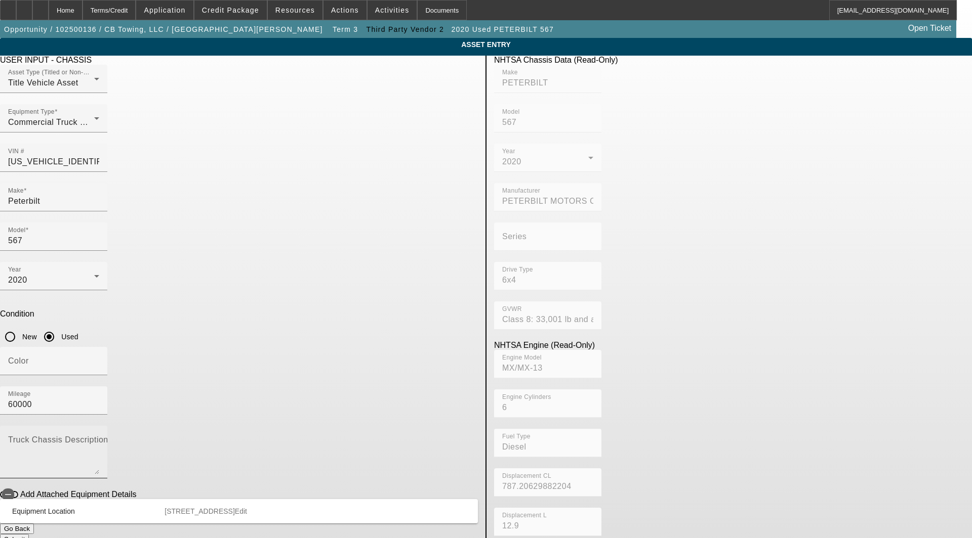
click at [236, 436] on mat-label "Truck Chassis Description (Describe the truck chassis only)" at bounding box center [122, 440] width 228 height 9
click at [99, 438] on textarea "Truck Chassis Description (Describe the truck chassis only)" at bounding box center [53, 456] width 91 height 36
type textarea "includes: all options, attachments and accessories"
click at [247, 508] on span "Edit" at bounding box center [241, 512] width 12 height 8
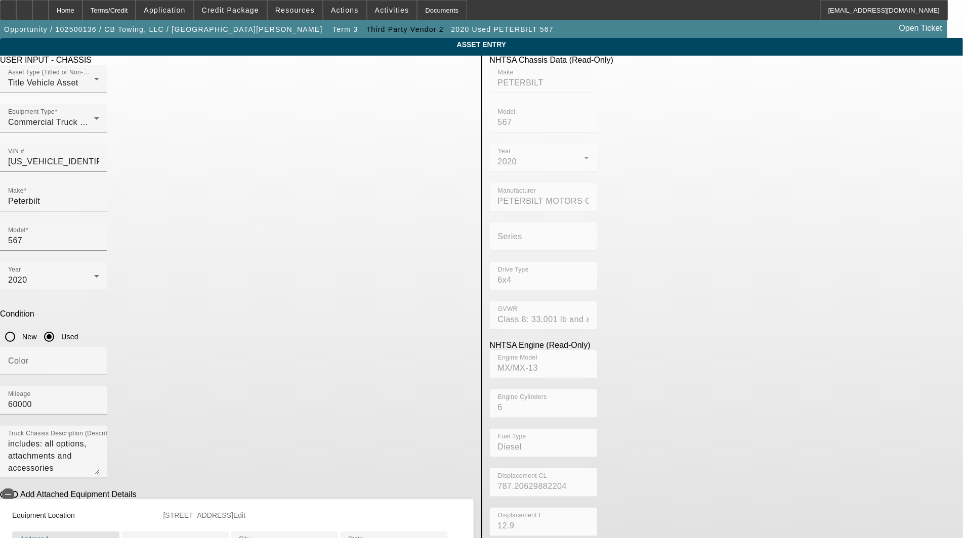
drag, startPoint x: 310, startPoint y: 419, endPoint x: -13, endPoint y: 405, distance: 323.2
click at [0, 405] on html "Home Terms/Credit Application Credit Package Resources Actions Activities Docum…" at bounding box center [481, 269] width 963 height 538
type input "[STREET_ADDRESS]"
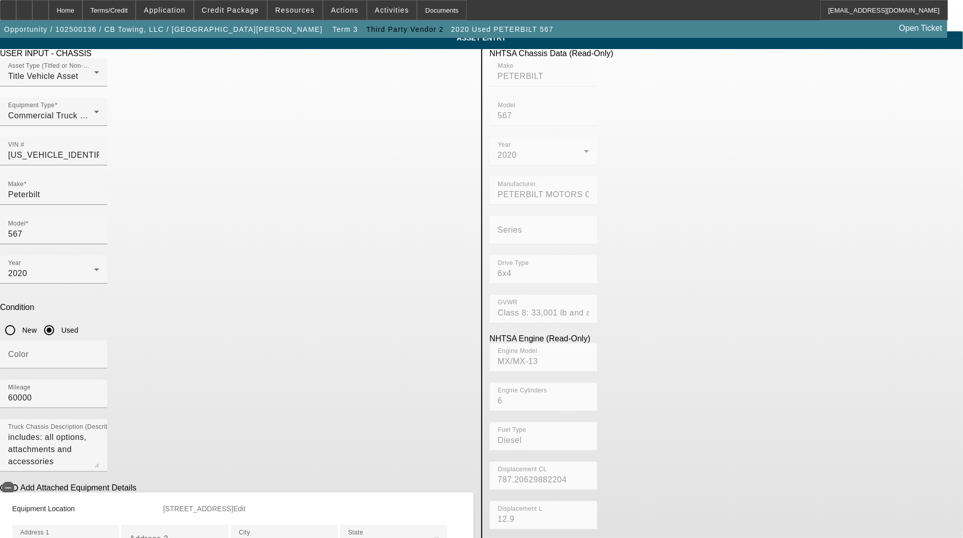
scroll to position [238, 0]
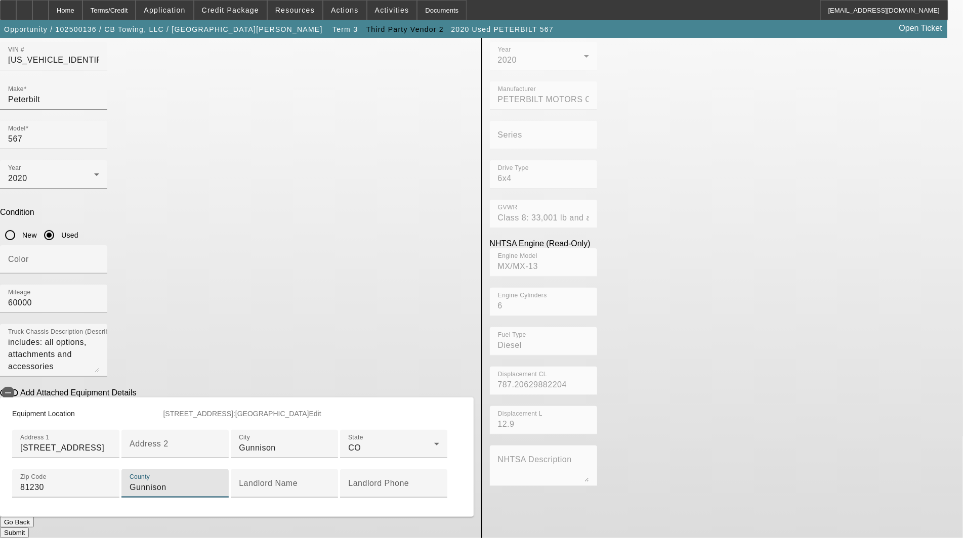
type input "Gunnison"
click at [29, 528] on button "Submit" at bounding box center [14, 533] width 29 height 11
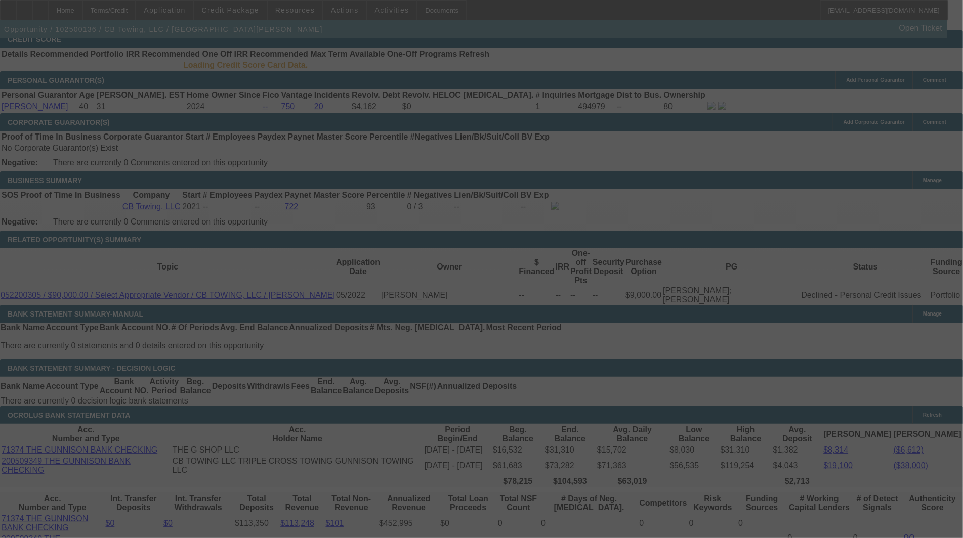
select select "3"
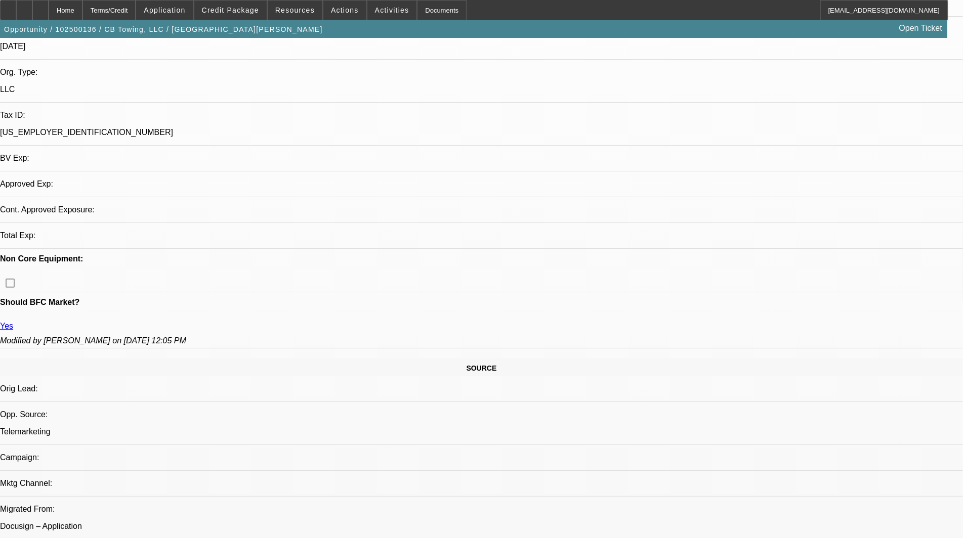
select select "0"
select select "6"
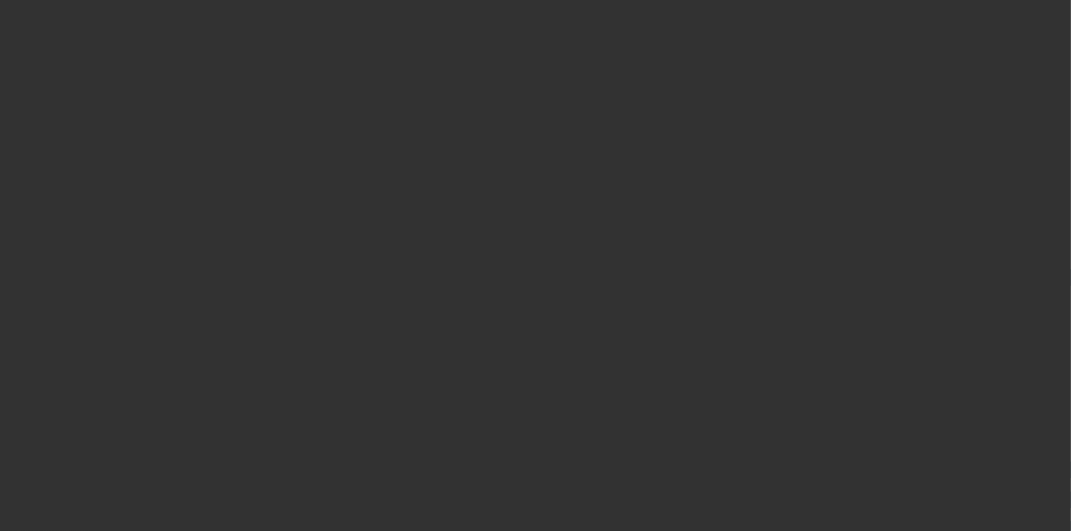
select select "3"
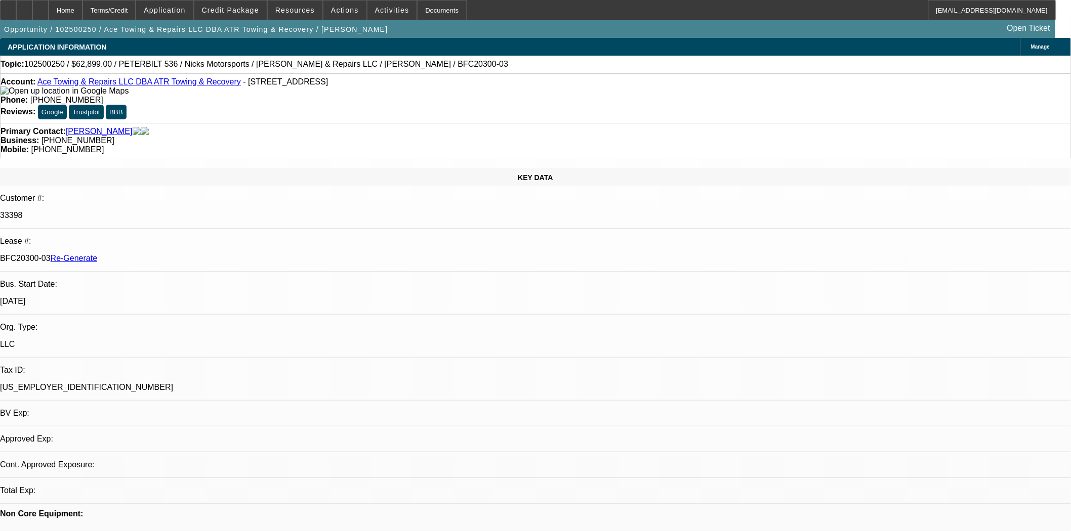
select select "0"
select select "2"
select select "0"
select select "6"
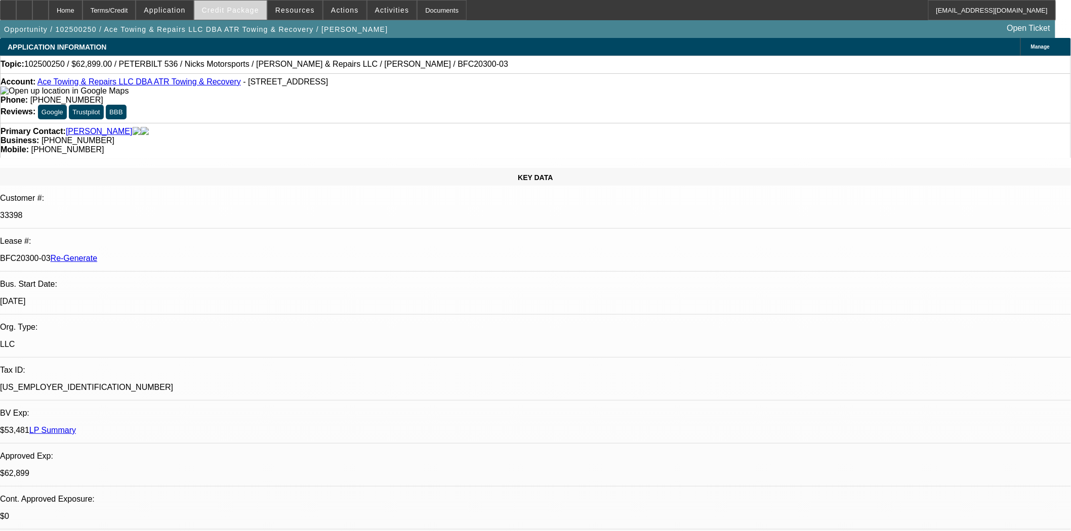
click at [239, 14] on span at bounding box center [230, 10] width 72 height 24
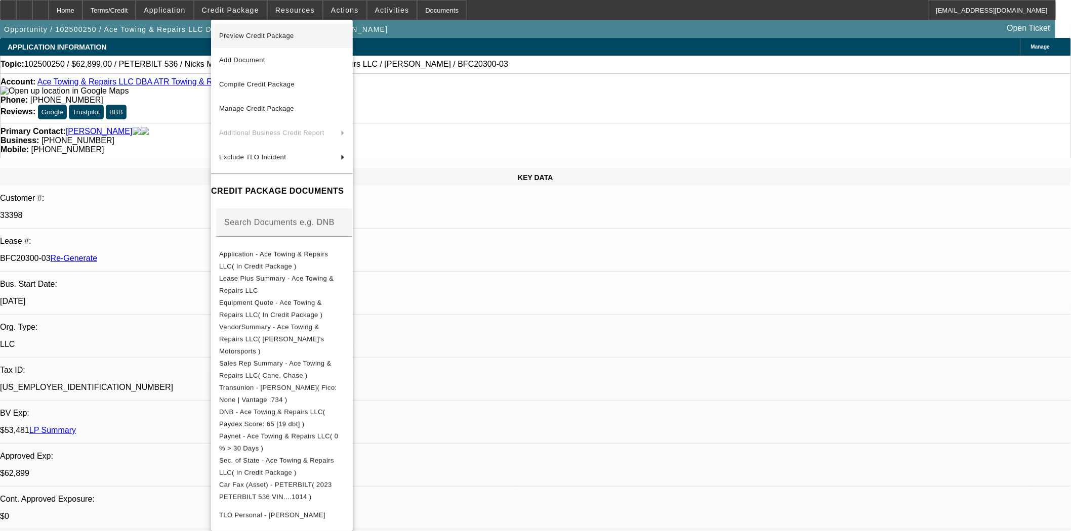
click at [244, 39] on span "Preview Credit Package" at bounding box center [281, 36] width 125 height 12
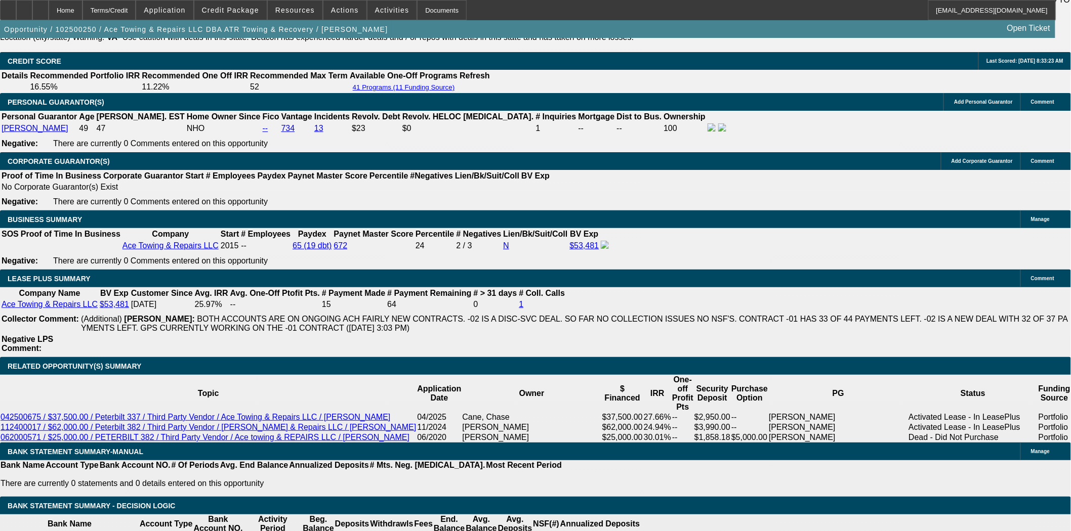
scroll to position [1574, 0]
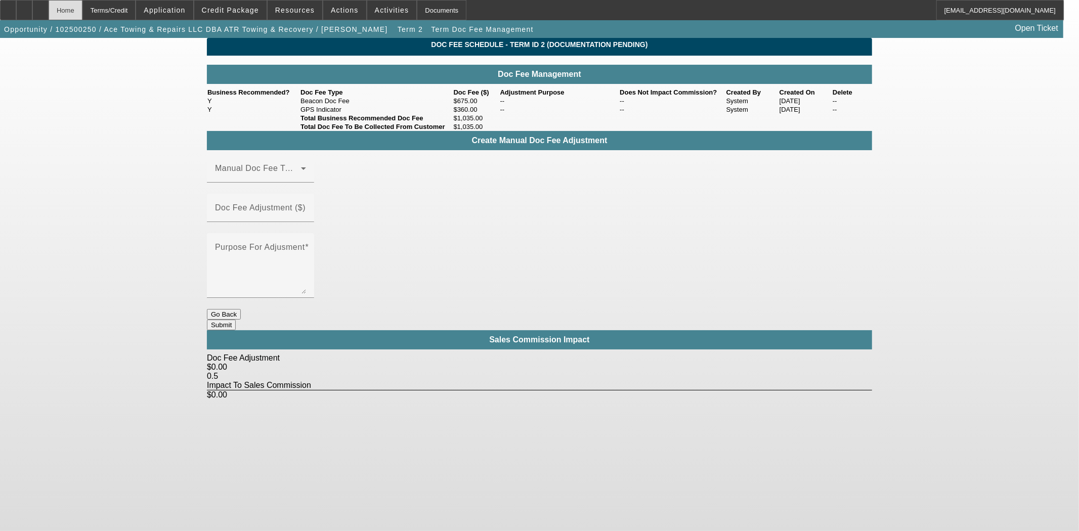
click at [82, 16] on div "Home" at bounding box center [66, 10] width 34 height 20
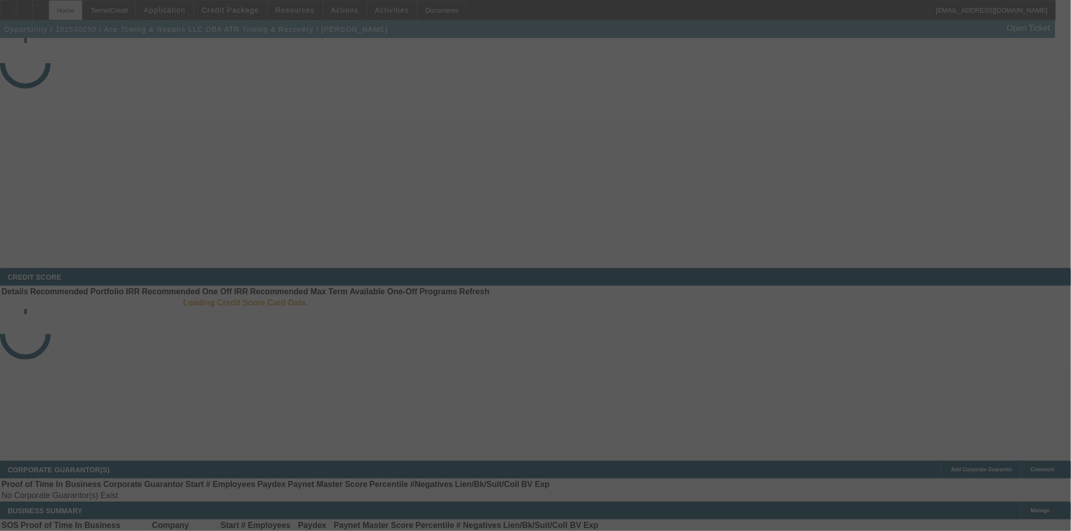
select select "3"
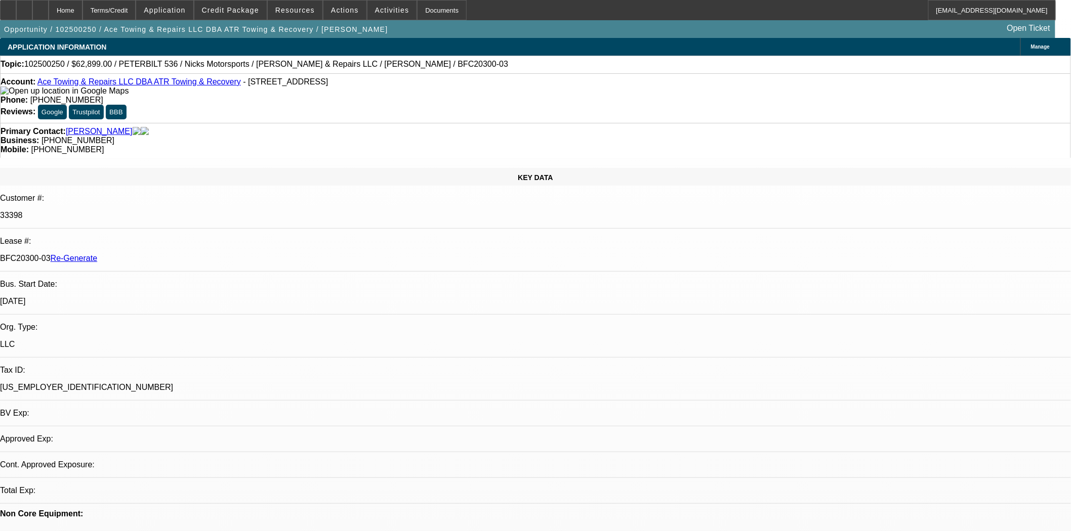
select select "0"
select select "2"
select select "0"
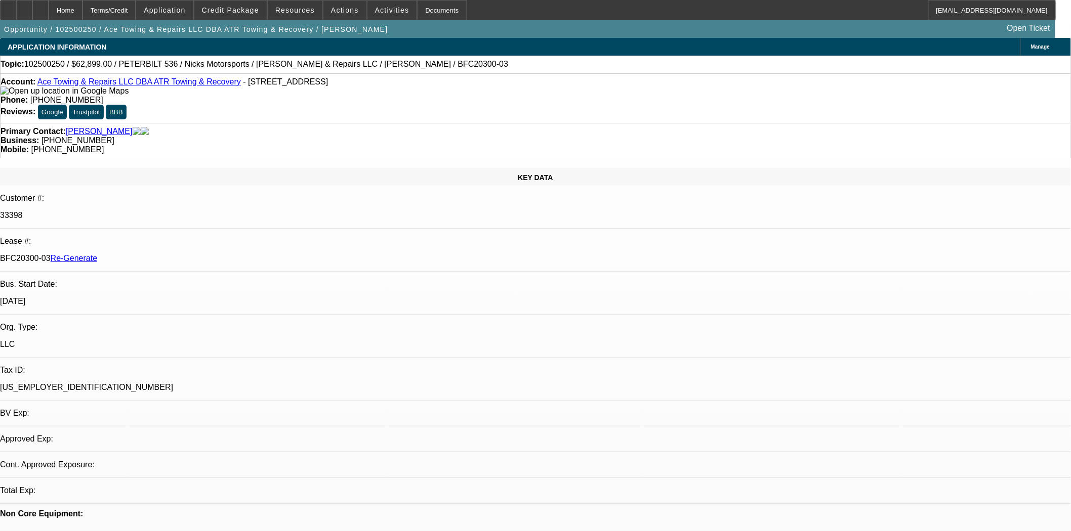
select select "6"
click at [240, 16] on span at bounding box center [230, 10] width 72 height 24
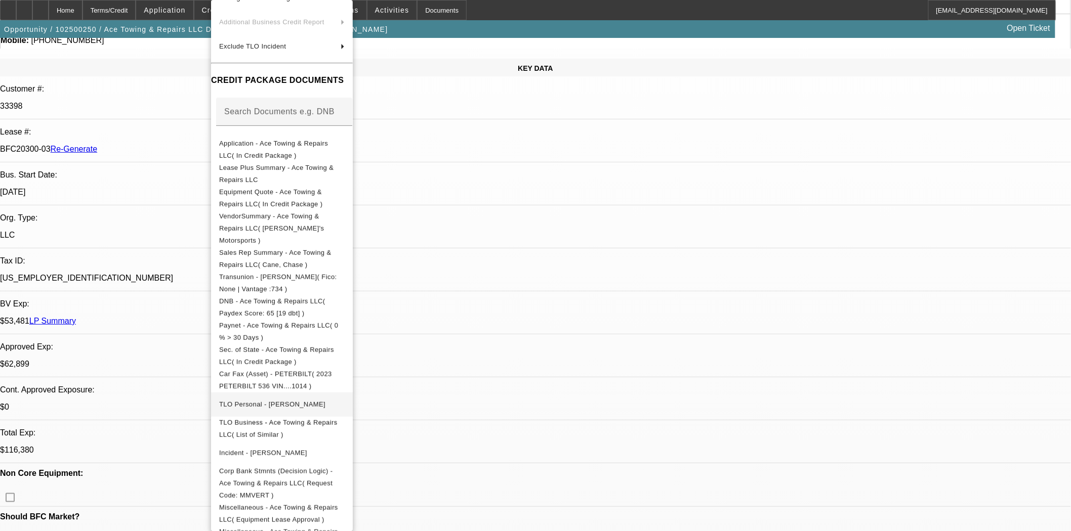
scroll to position [225, 0]
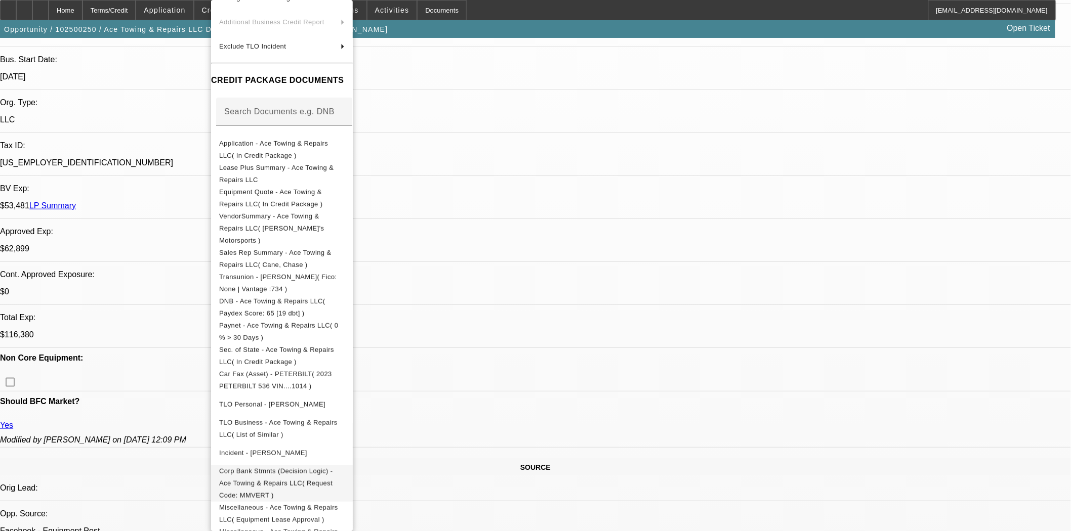
click at [257, 468] on span "Corp Bank Stmnts (Decision Logic) - Ace Towing & Repairs LLC( Request Code: MMV…" at bounding box center [275, 484] width 113 height 32
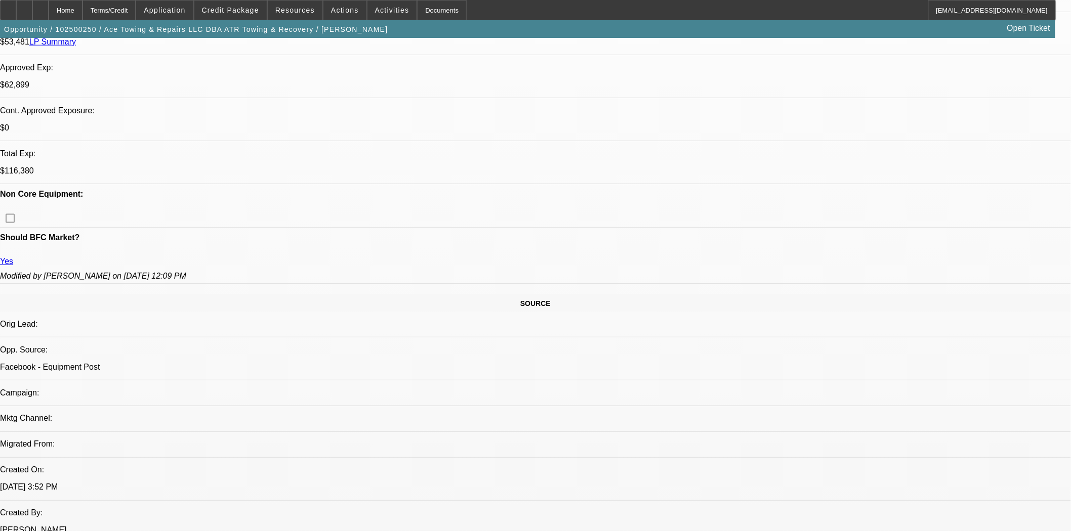
scroll to position [506, 0]
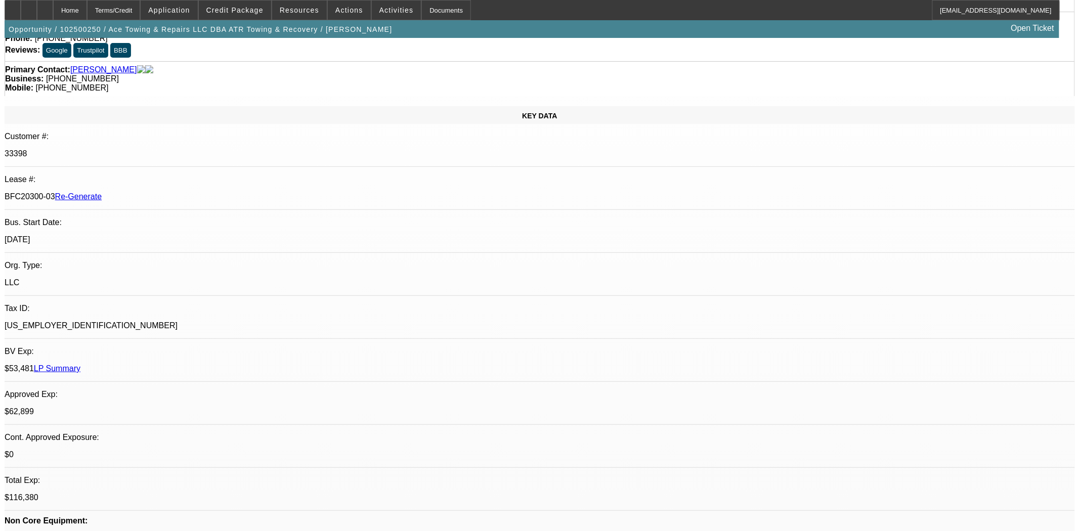
scroll to position [0, 0]
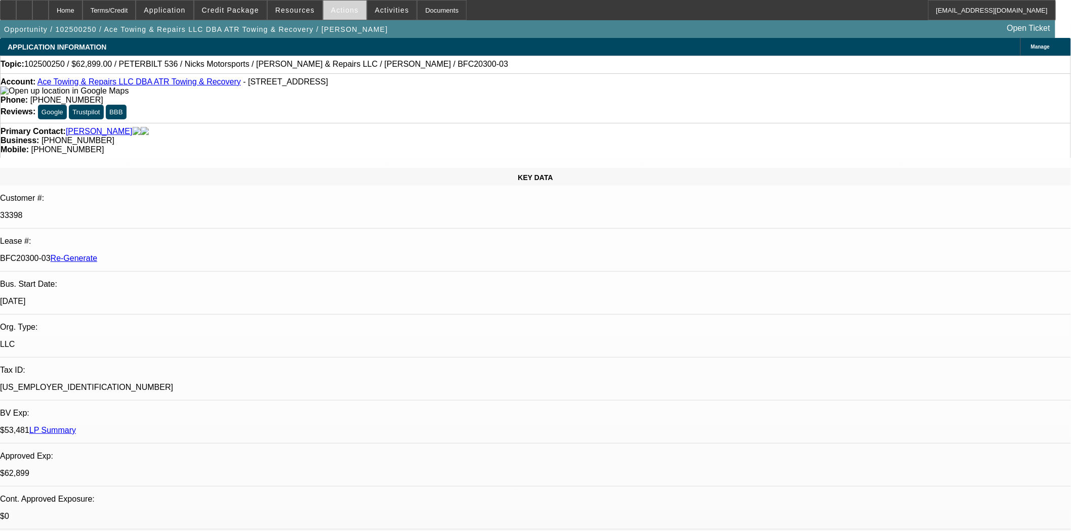
click at [355, 12] on span at bounding box center [344, 10] width 43 height 24
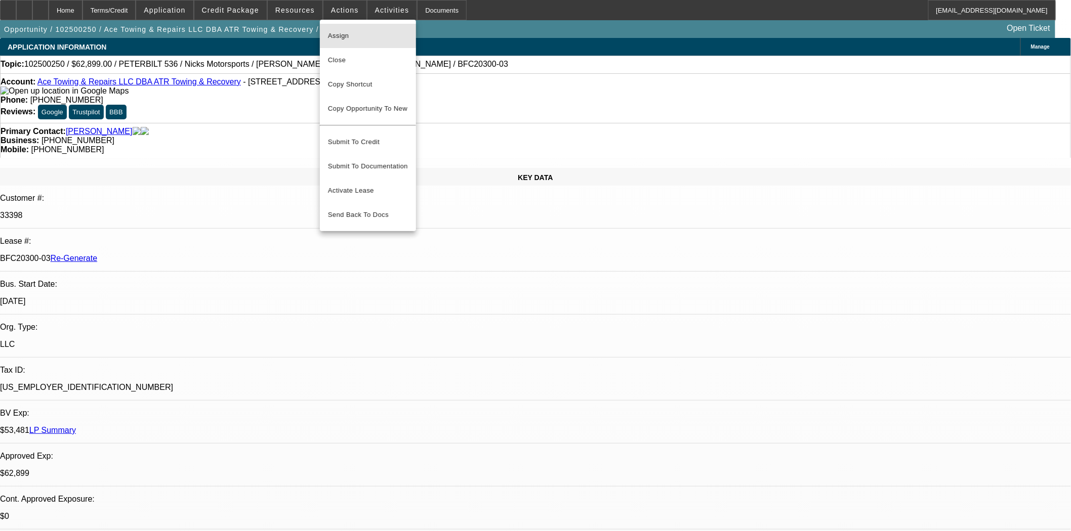
click at [343, 31] on span "Assign" at bounding box center [368, 36] width 80 height 12
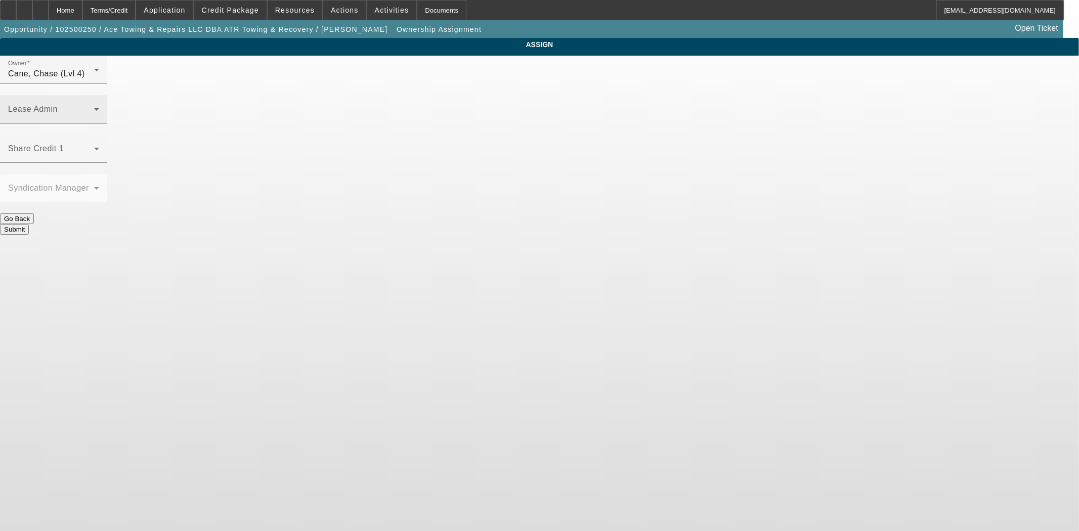
click at [99, 95] on div "Lease Admin" at bounding box center [53, 109] width 91 height 28
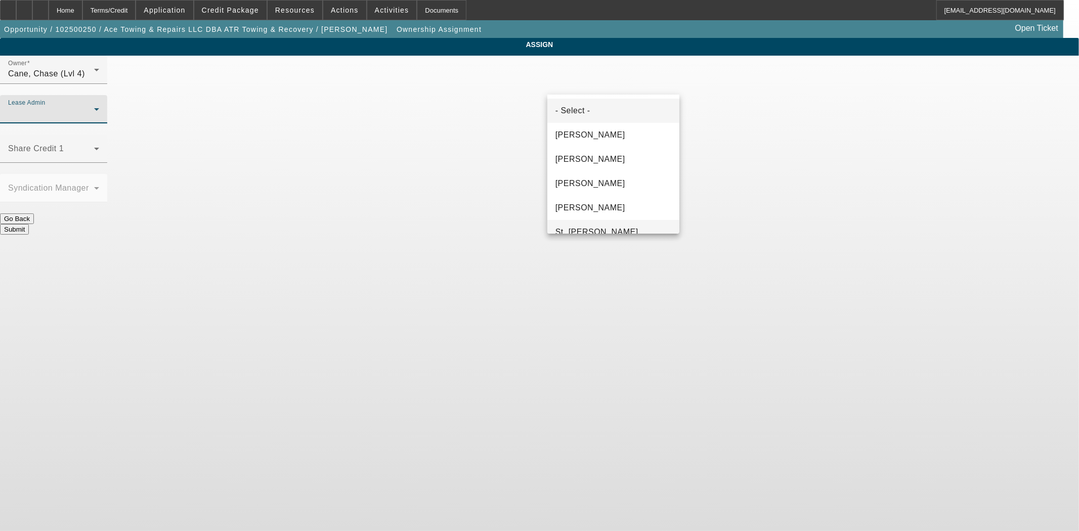
click at [597, 230] on span "St. Laurent, Kim" at bounding box center [597, 232] width 83 height 12
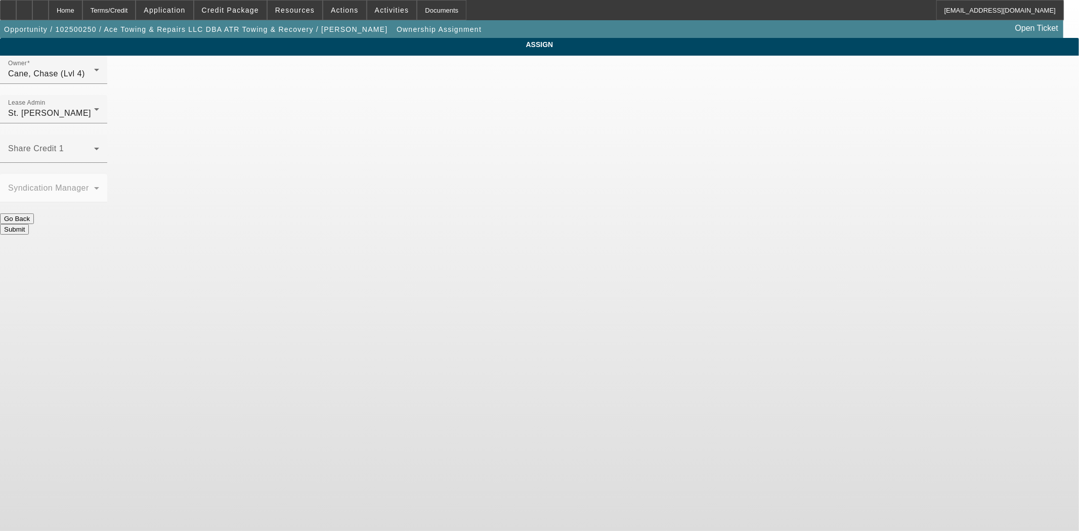
click at [29, 224] on button "Submit" at bounding box center [14, 229] width 29 height 11
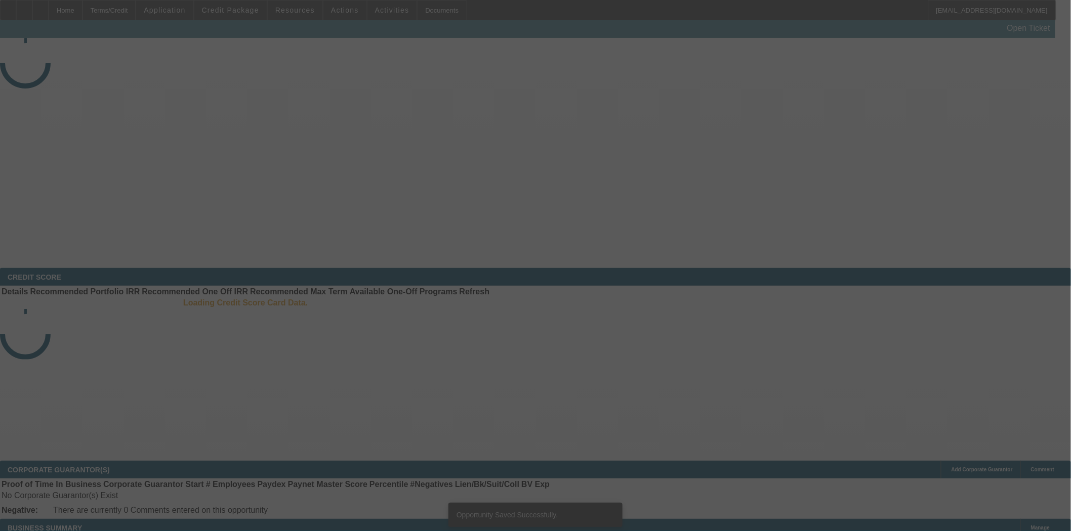
select select "3"
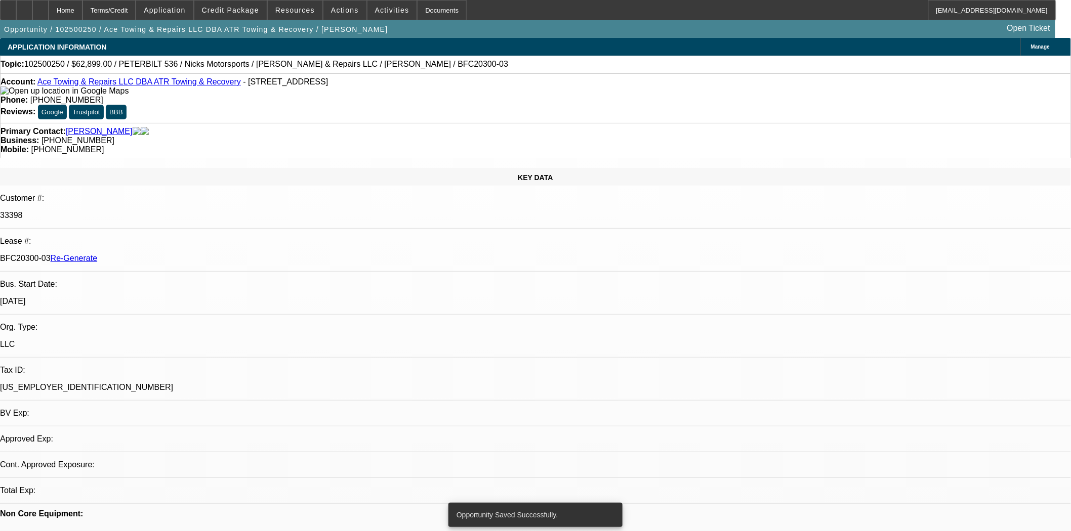
select select "0"
select select "2"
select select "0"
select select "6"
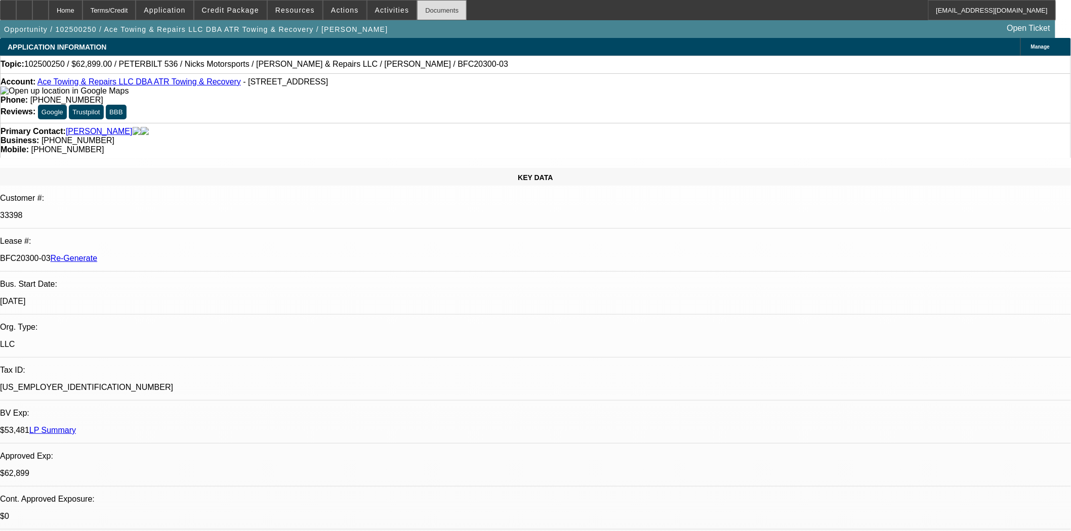
click at [417, 11] on div "Documents" at bounding box center [442, 10] width 50 height 20
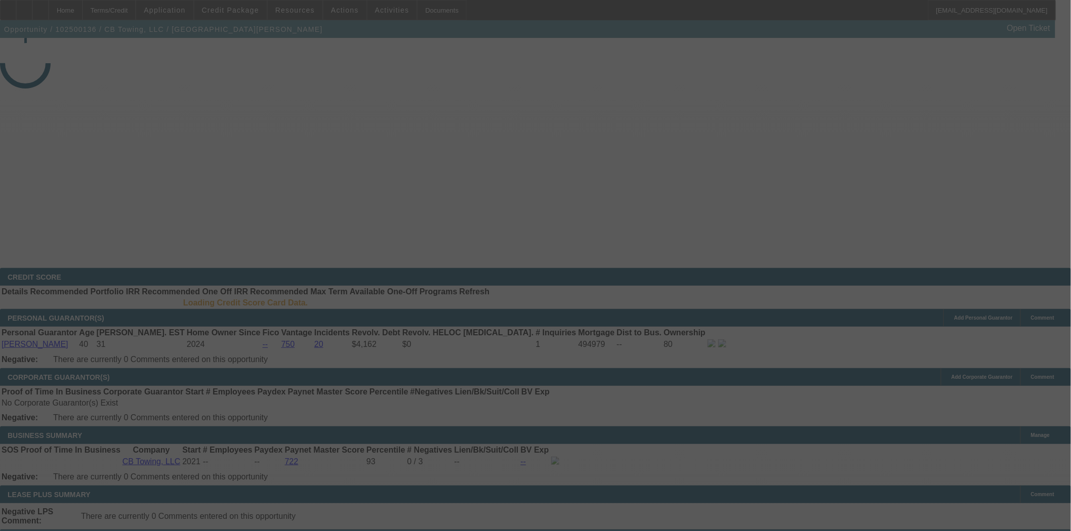
select select "3"
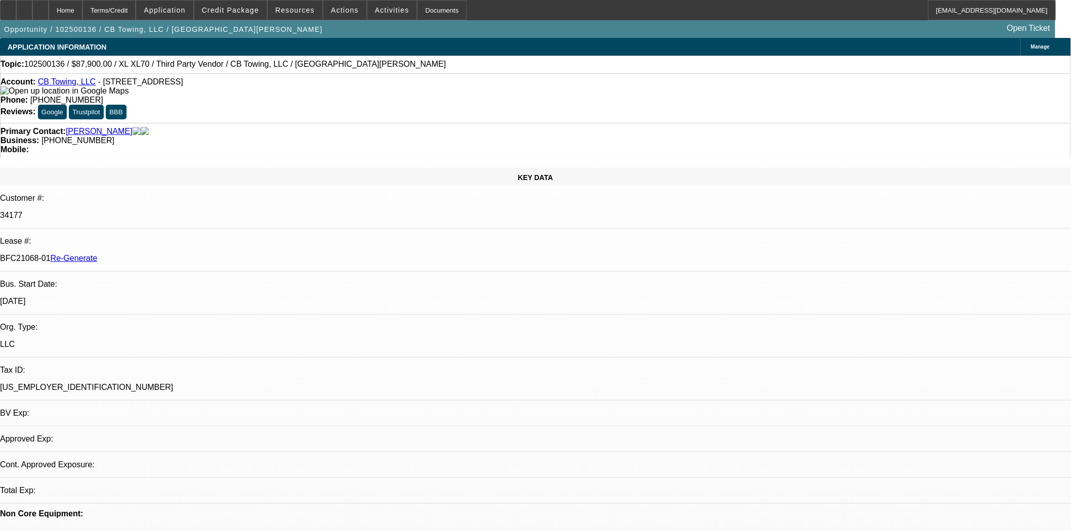
select select "0"
select select "6"
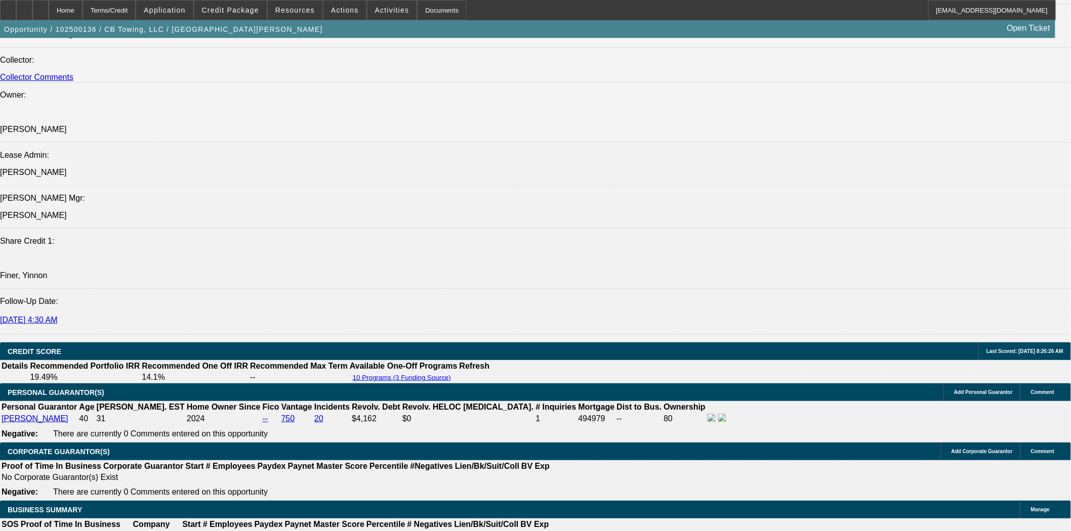
scroll to position [1293, 0]
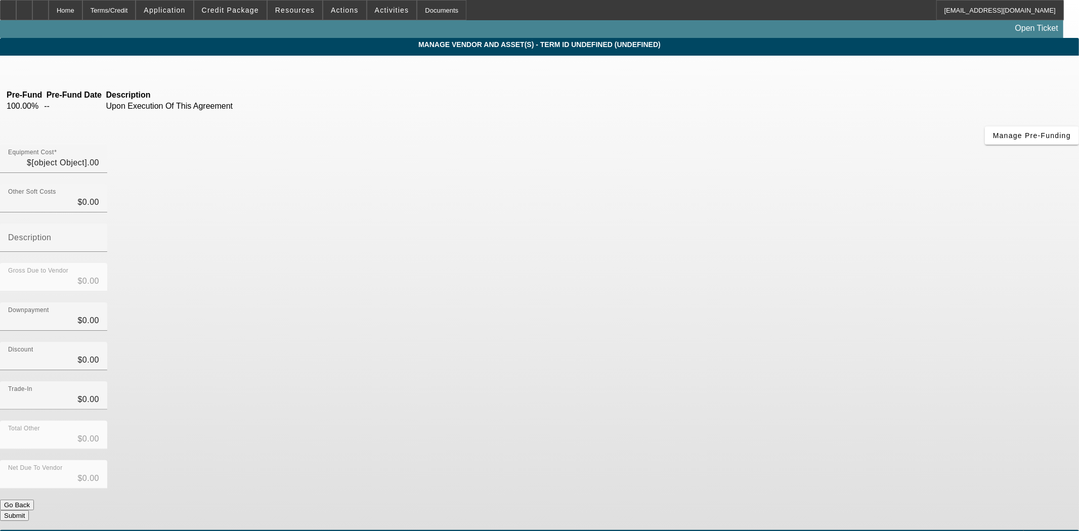
type input "$47,900.00"
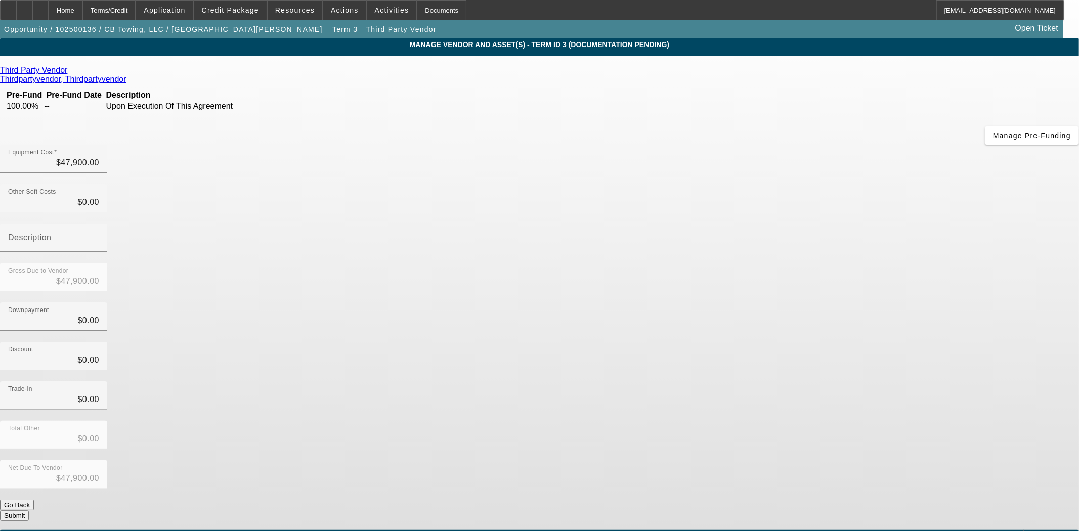
click at [159, 309] on app-vendor-asset-manage "MANAGE VENDOR AND ASSET(S) - Term ID 3 (Documentation Pending) Remove Vendor Th…" at bounding box center [539, 309] width 1079 height 543
drag, startPoint x: 619, startPoint y: 88, endPoint x: 698, endPoint y: 82, distance: 79.1
click at [698, 145] on div "Equipment Cost 47900" at bounding box center [539, 164] width 1079 height 39
type input "4"
type input "$4.00"
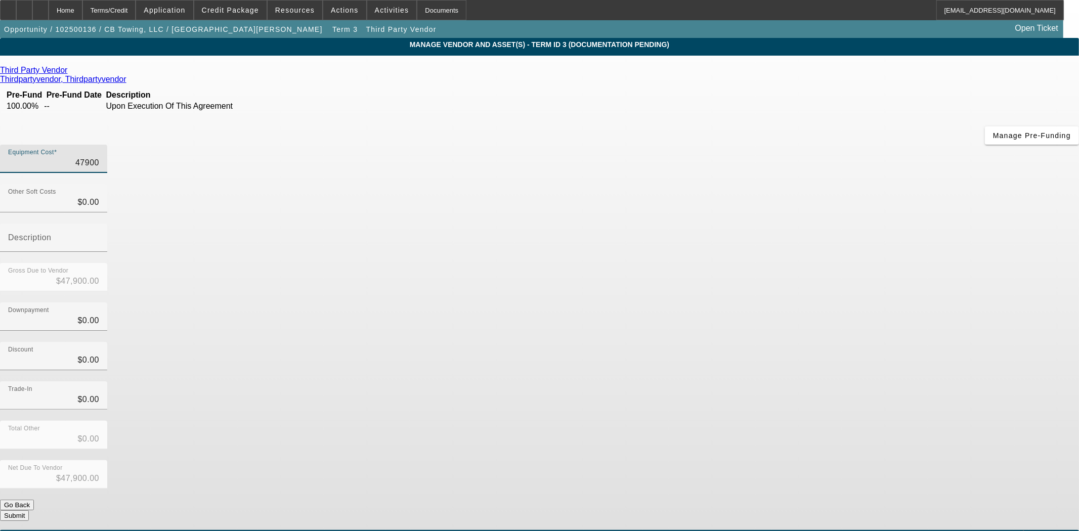
type input "$4.00"
type input "40"
type input "$40.00"
type input "400"
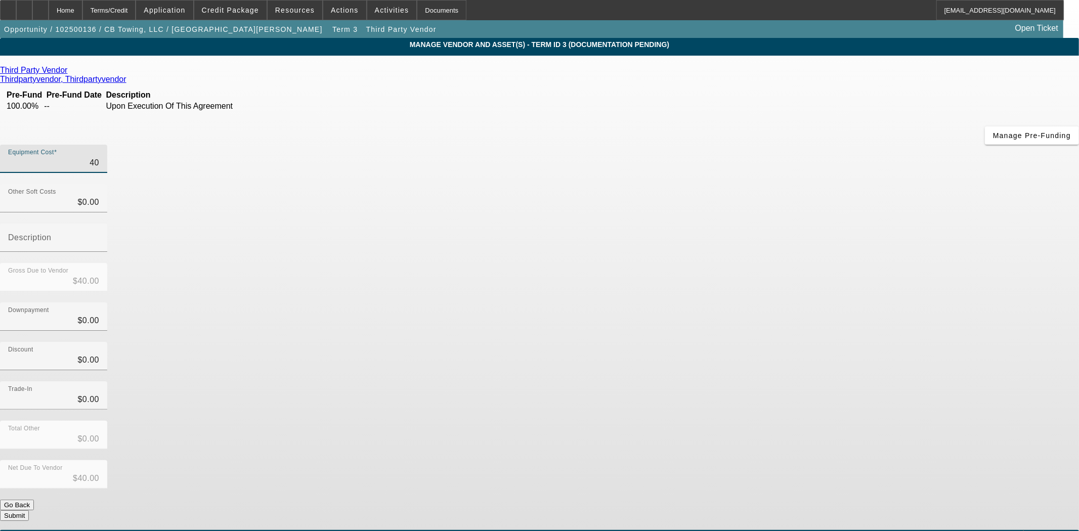
type input "$400.00"
type input "4000"
type input "$4,000.00"
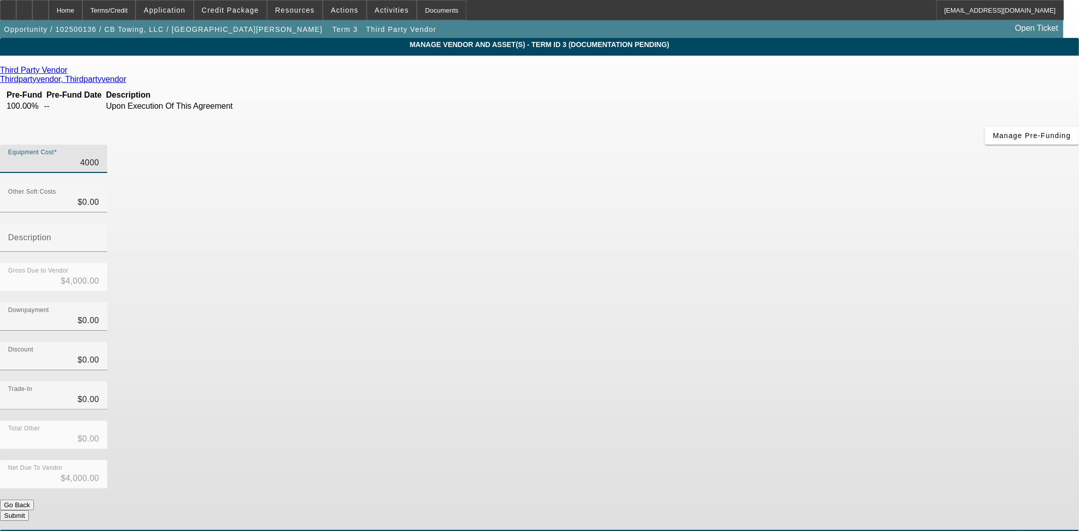
type input "40000"
type input "$40,000.00"
type input "$0.00"
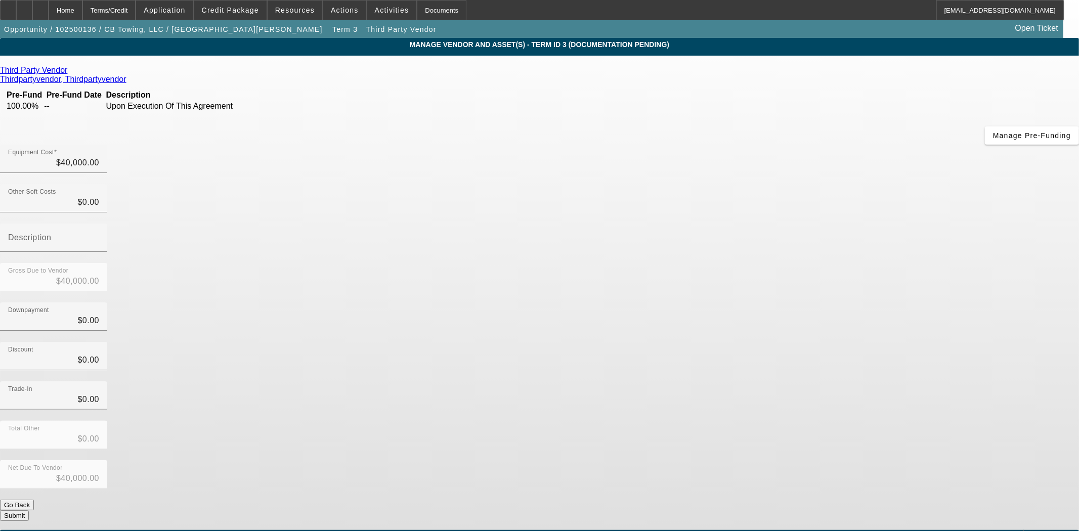
click at [29, 511] on button "Submit" at bounding box center [14, 516] width 29 height 11
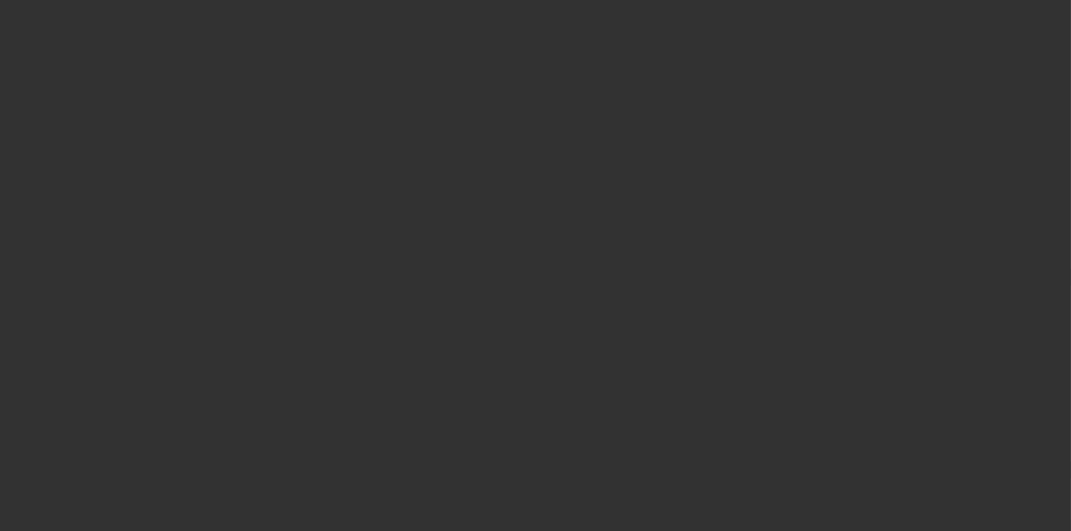
select select "3"
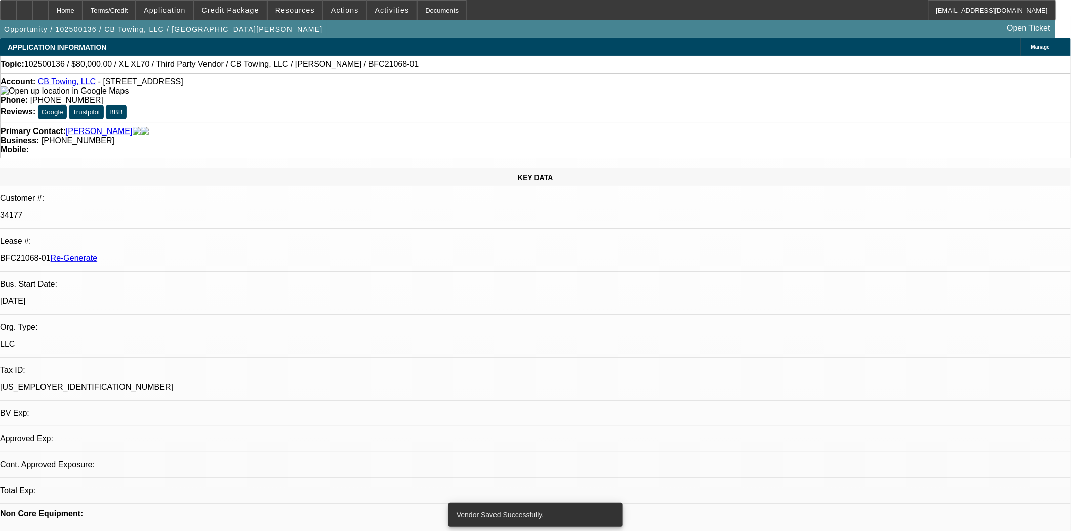
select select "0"
select select "6"
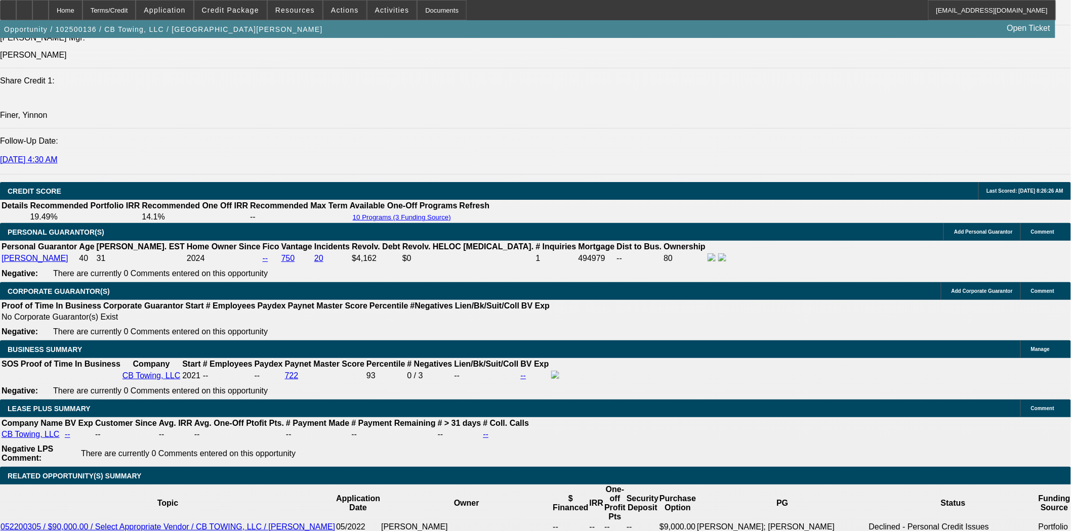
scroll to position [1405, 0]
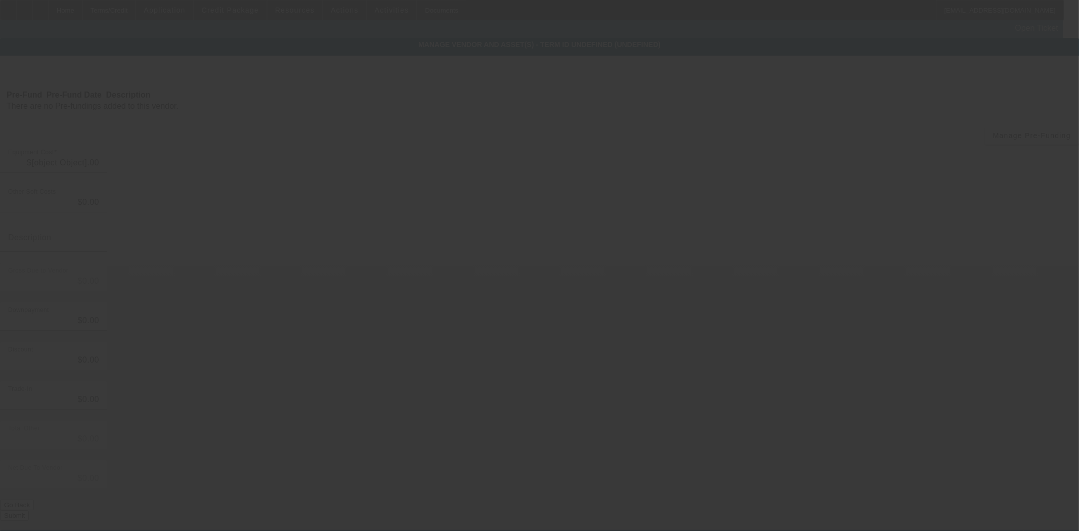
type input "$40,000.00"
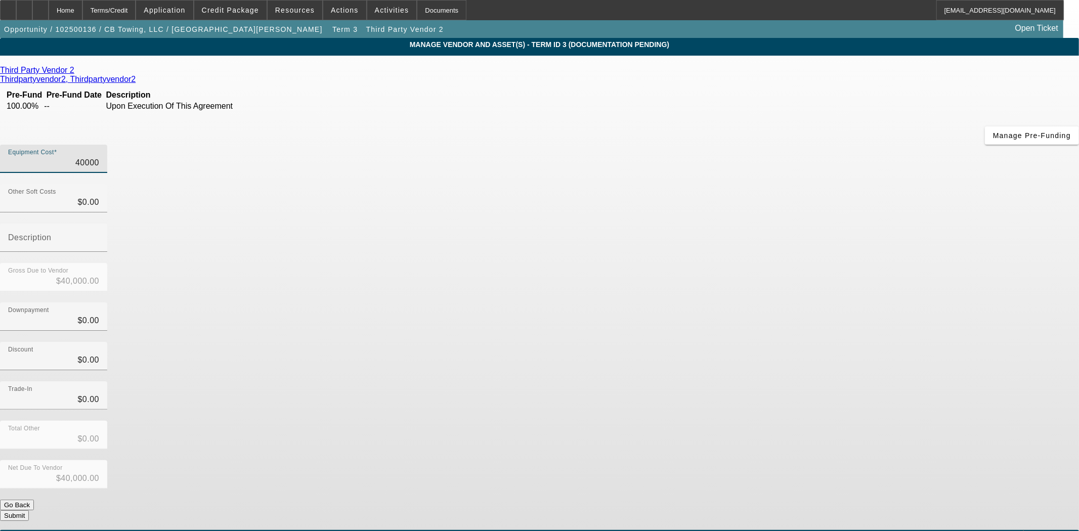
drag, startPoint x: 629, startPoint y: 87, endPoint x: 852, endPoint y: 78, distance: 223.8
click at [852, 78] on app-vendor-asset-manage "MANAGE VENDOR AND ASSET(S) - Term ID 3 (Documentation Pending) Remove Vendor Th…" at bounding box center [539, 309] width 1079 height 543
type input "4"
type input "$4.00"
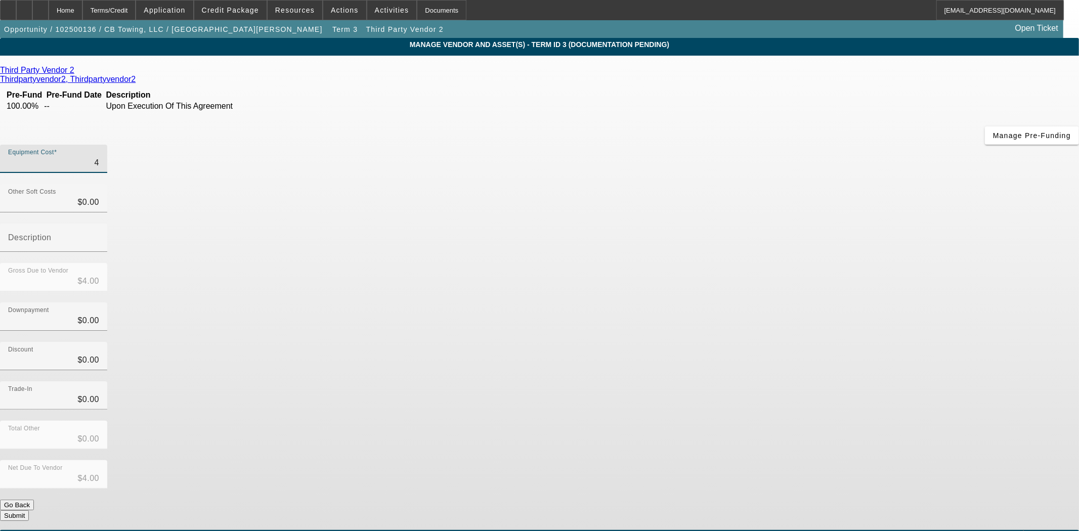
type input "47"
type input "$47.00"
type input "479"
type input "$479.00"
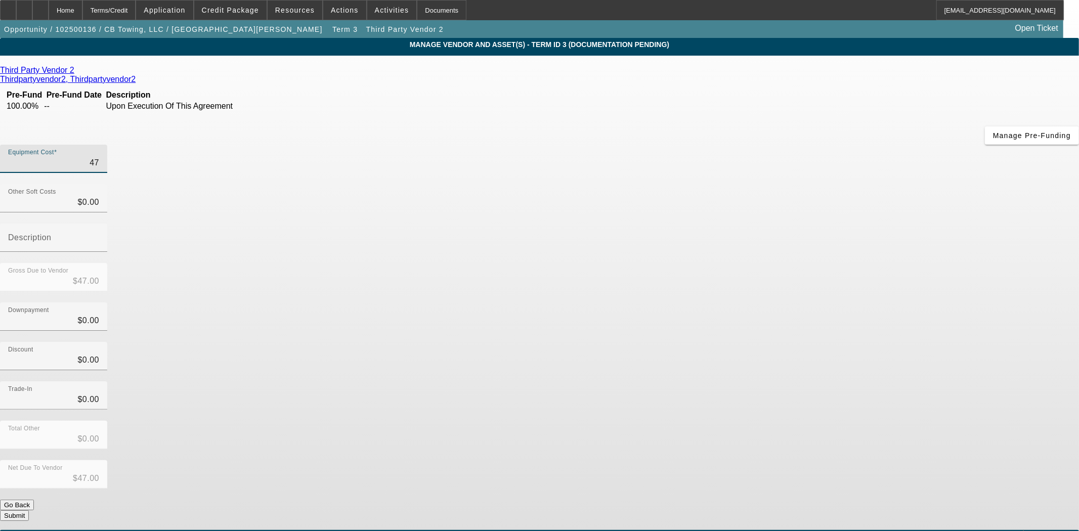
type input "$479.00"
type input "4790"
type input "$4,790.00"
type input "47900"
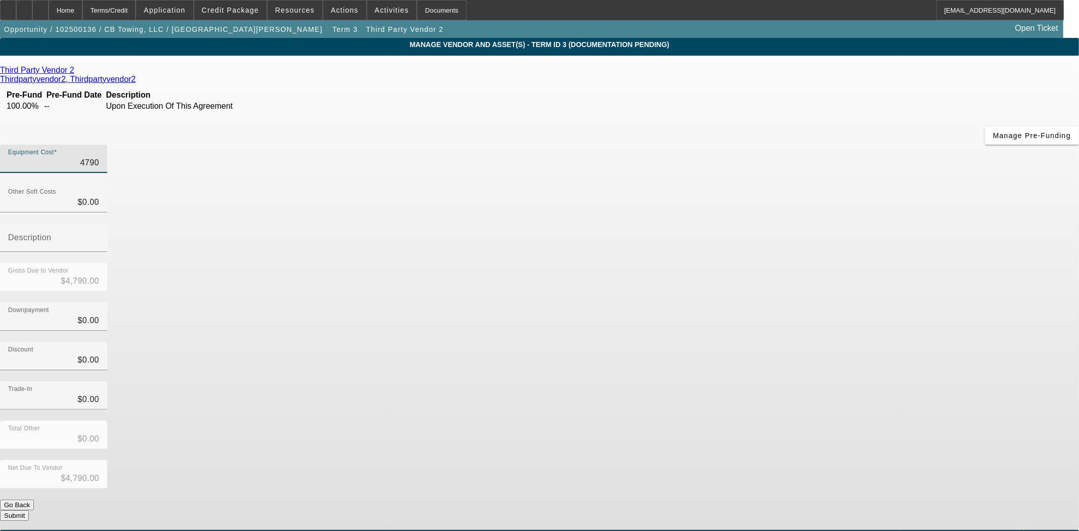
type input "$47,900.00"
type input "$0.00"
click at [29, 511] on button "Submit" at bounding box center [14, 516] width 29 height 11
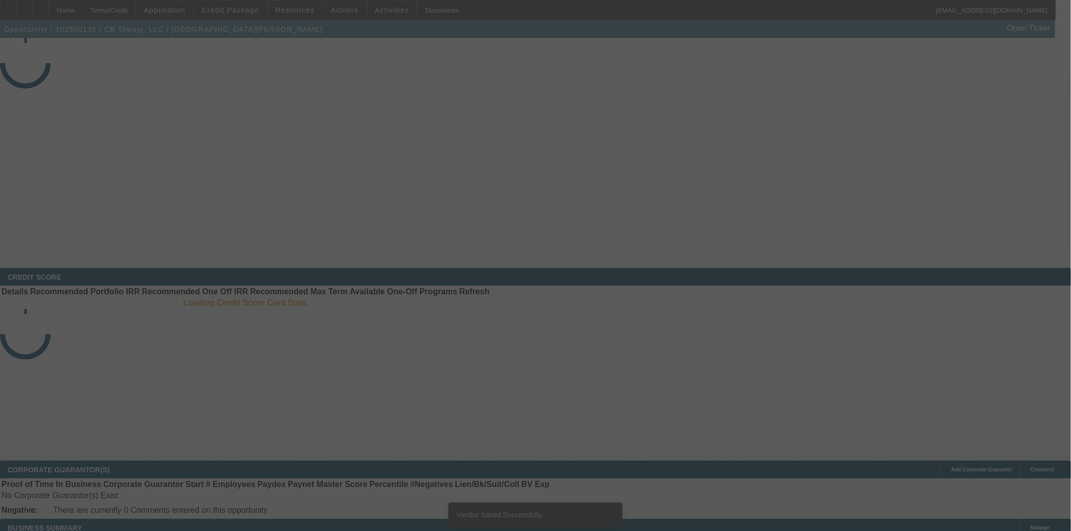
select select "3"
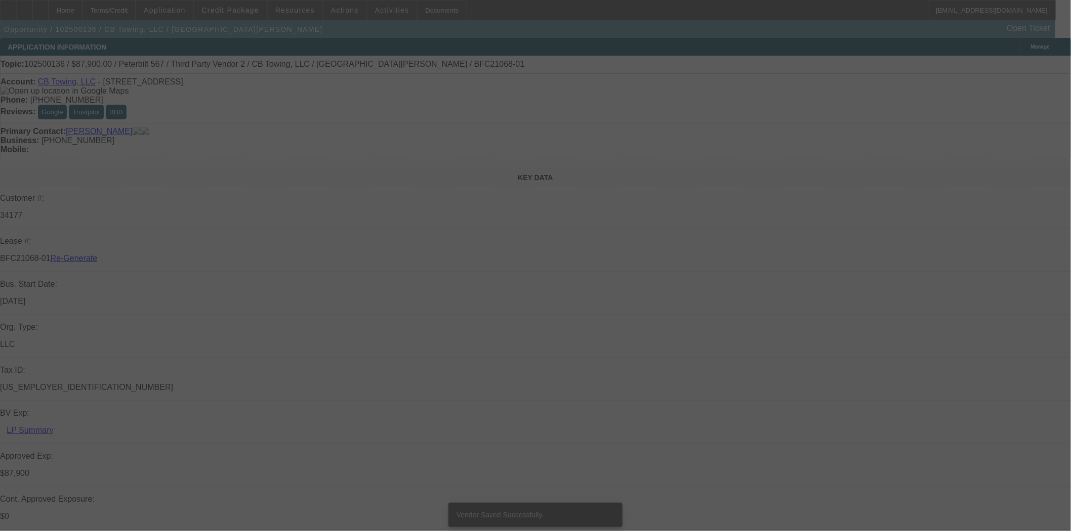
select select "0"
select select "6"
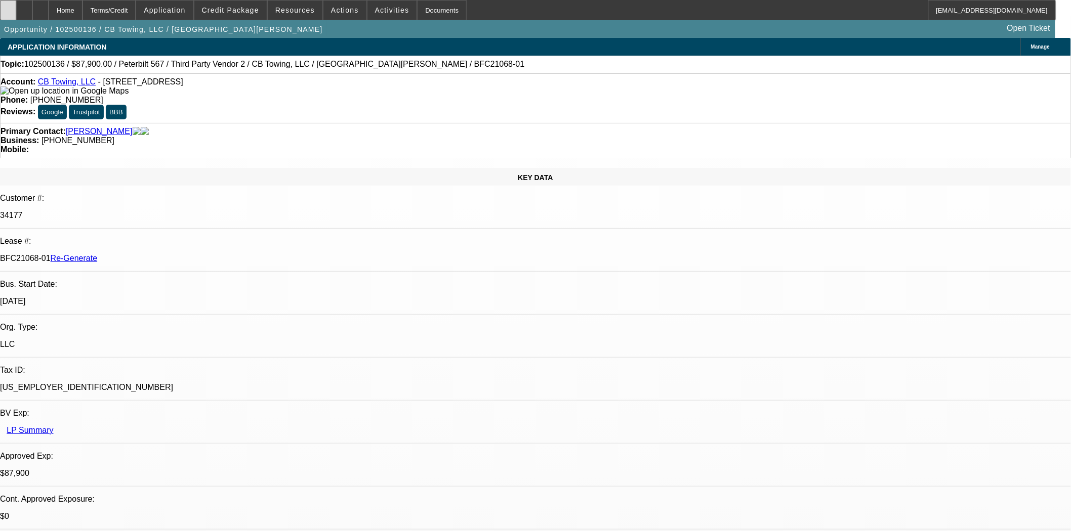
click at [16, 16] on div at bounding box center [8, 10] width 16 height 20
click at [376, 9] on span "Activities" at bounding box center [392, 10] width 34 height 8
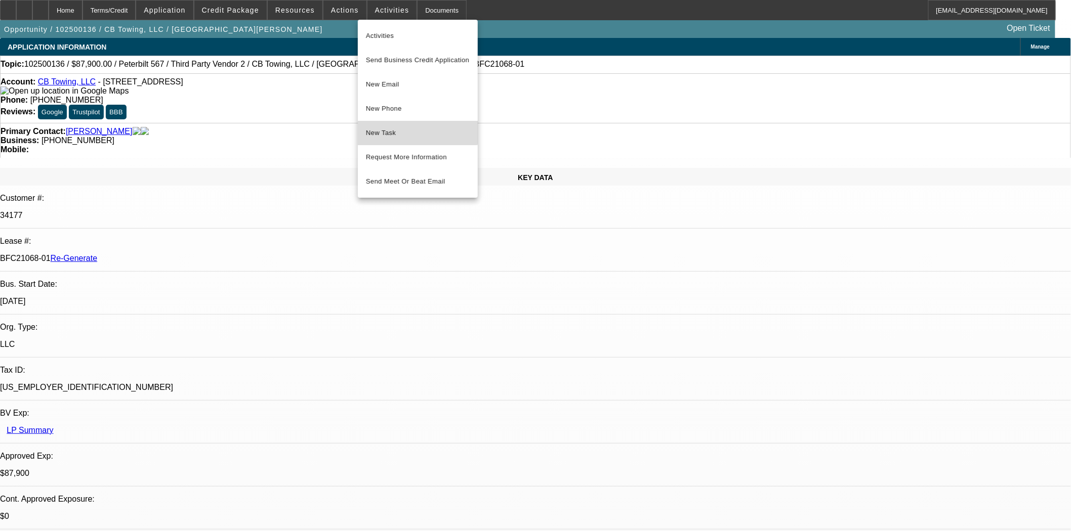
click at [394, 125] on button "New Task" at bounding box center [418, 133] width 120 height 24
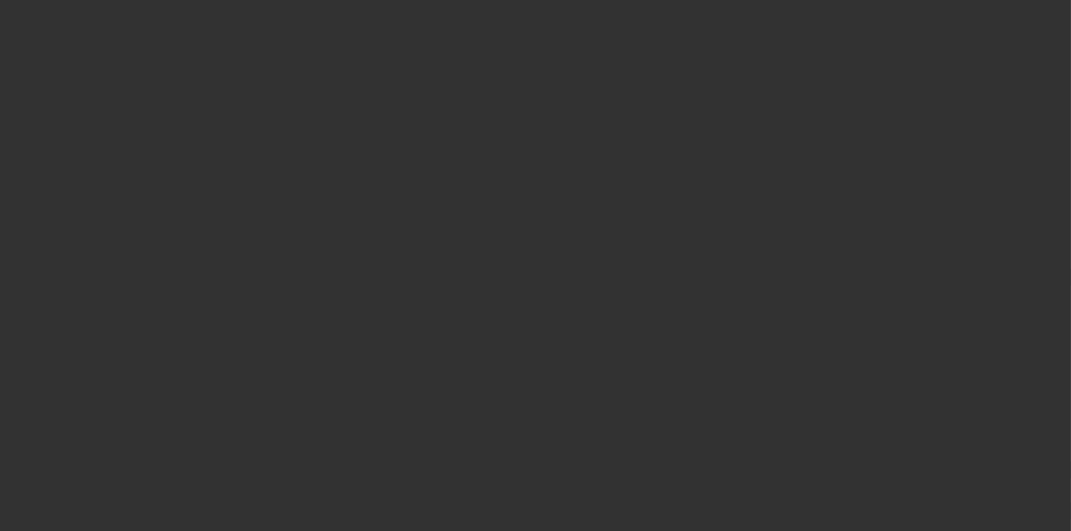
select select "4"
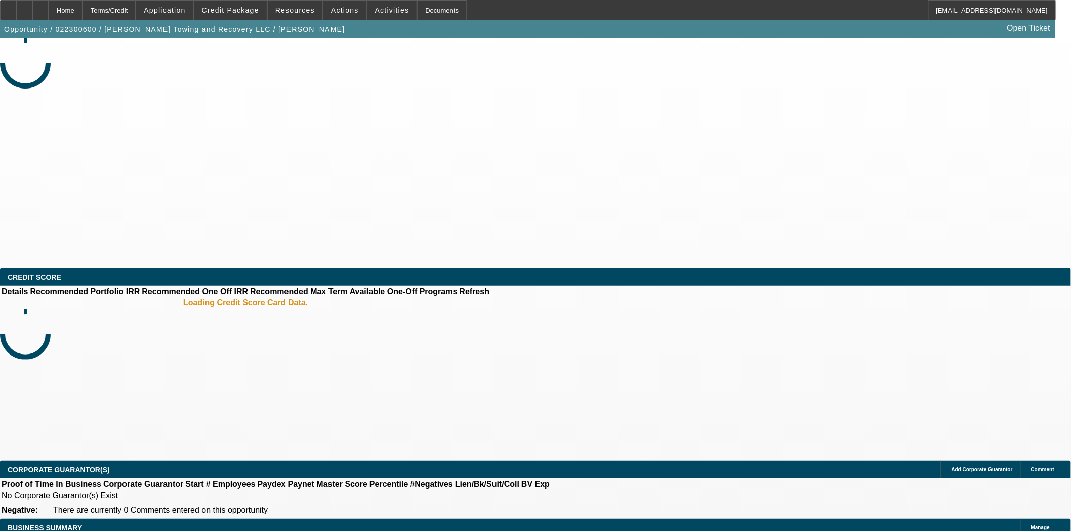
select select "0"
select select "2"
select select "0.1"
select select "4"
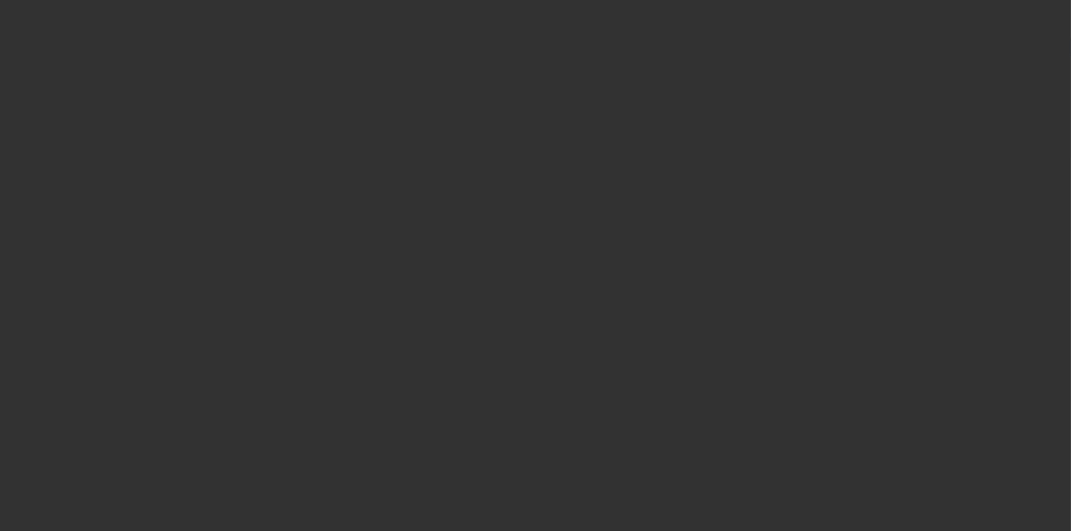
select select "3"
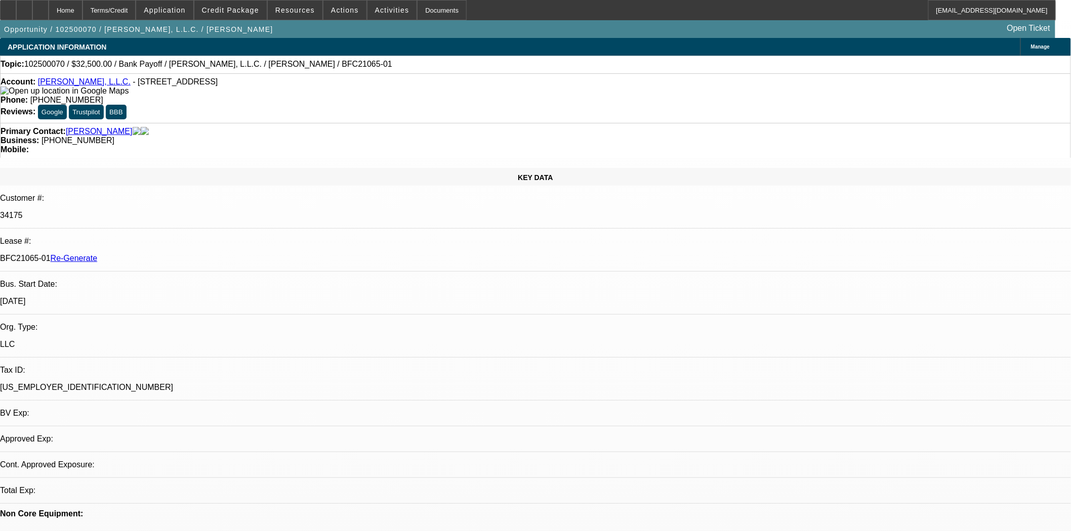
select select "0"
select select "3"
select select "0"
select select "6"
